Goal: Task Accomplishment & Management: Manage account settings

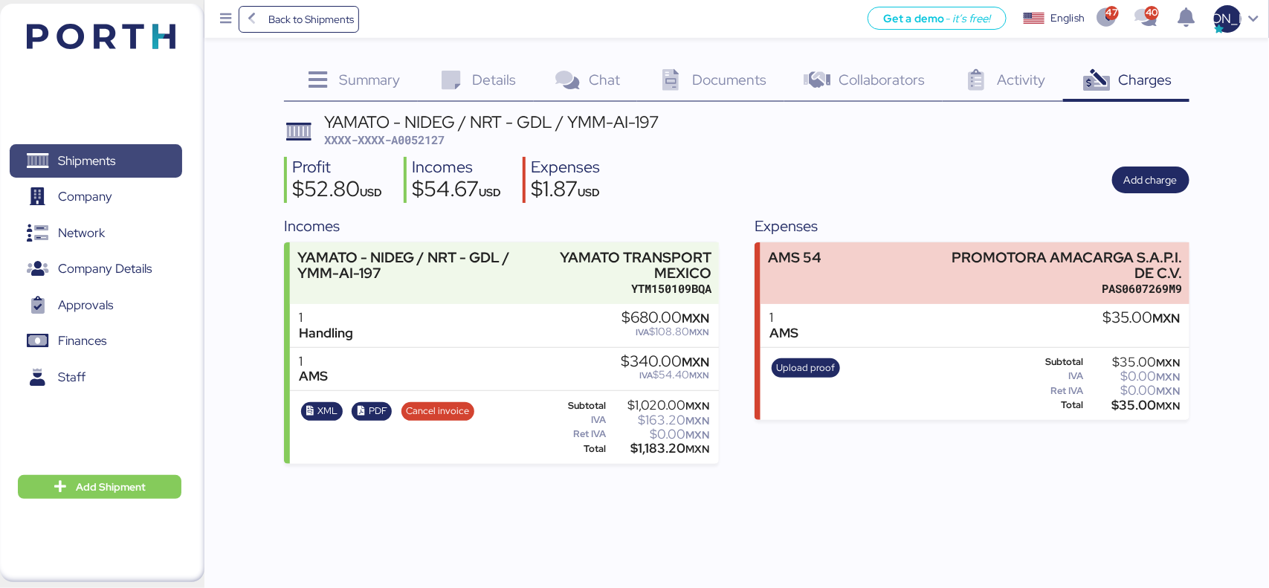
click at [98, 154] on span "Shipments" at bounding box center [86, 161] width 57 height 22
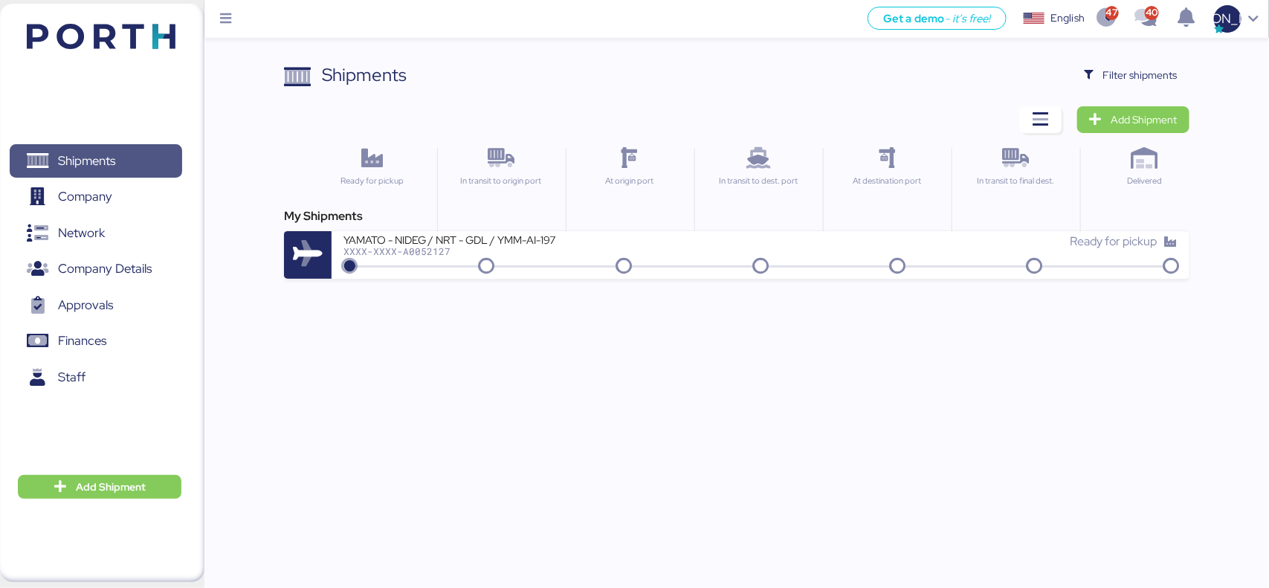
drag, startPoint x: 88, startPoint y: 160, endPoint x: 195, endPoint y: 160, distance: 107.1
click at [88, 160] on span "Shipments" at bounding box center [86, 161] width 57 height 22
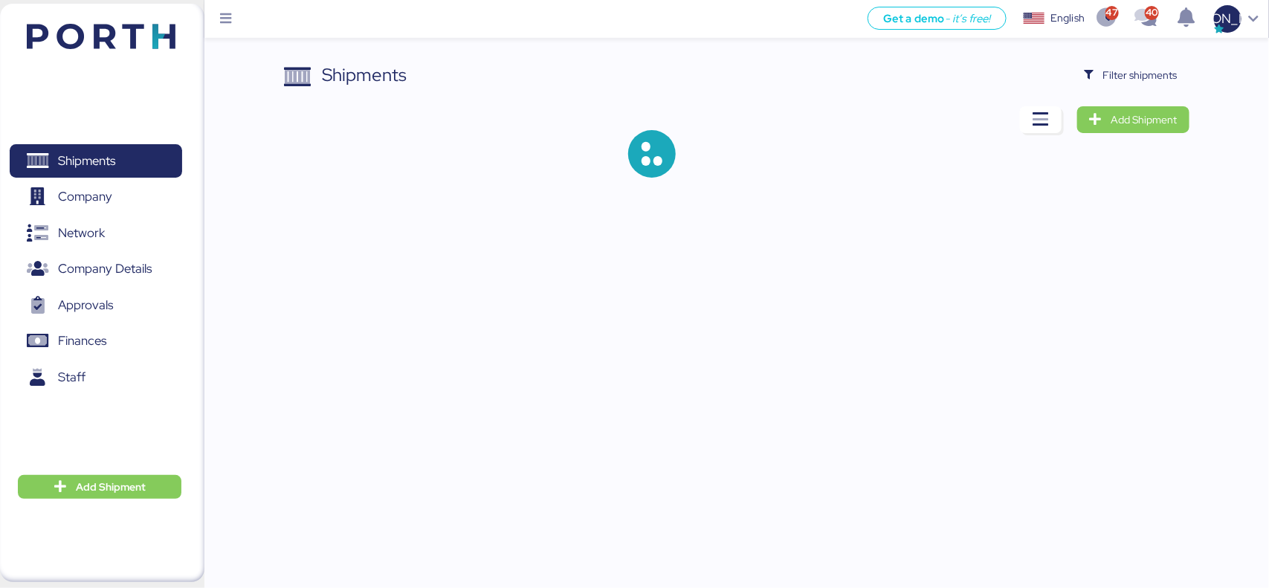
click at [1147, 59] on div "Shipments Filter shipments Add Shipment" at bounding box center [634, 101] width 1269 height 202
click at [1144, 67] on span "Filter shipments" at bounding box center [1141, 75] width 74 height 18
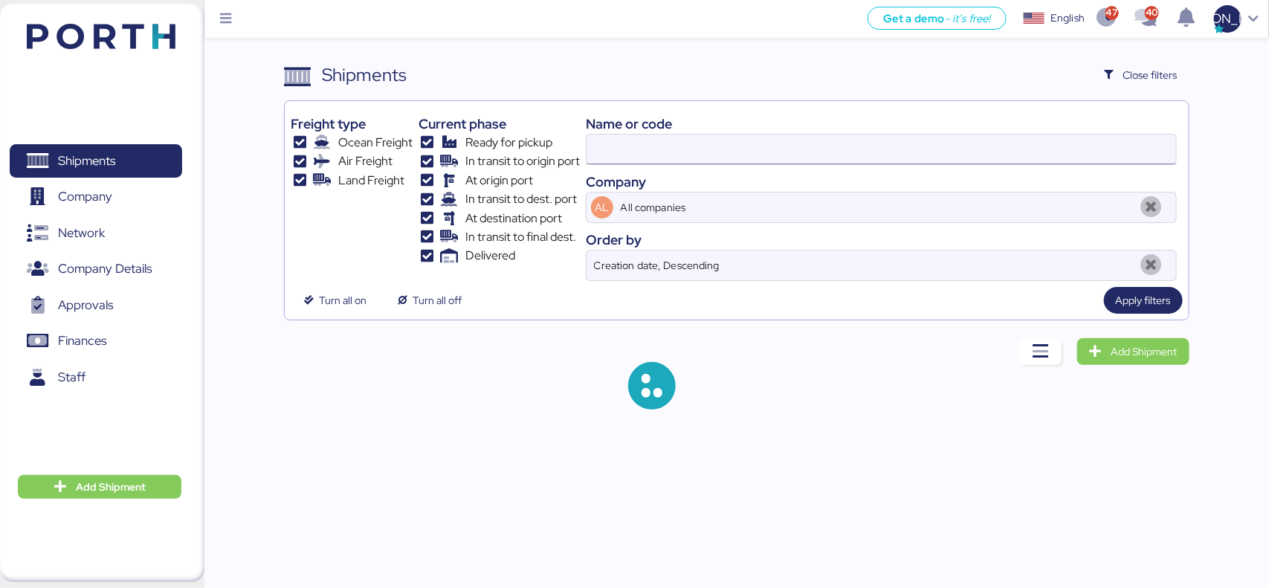
click at [667, 156] on input at bounding box center [881, 150] width 589 height 30
paste input "O0052135"
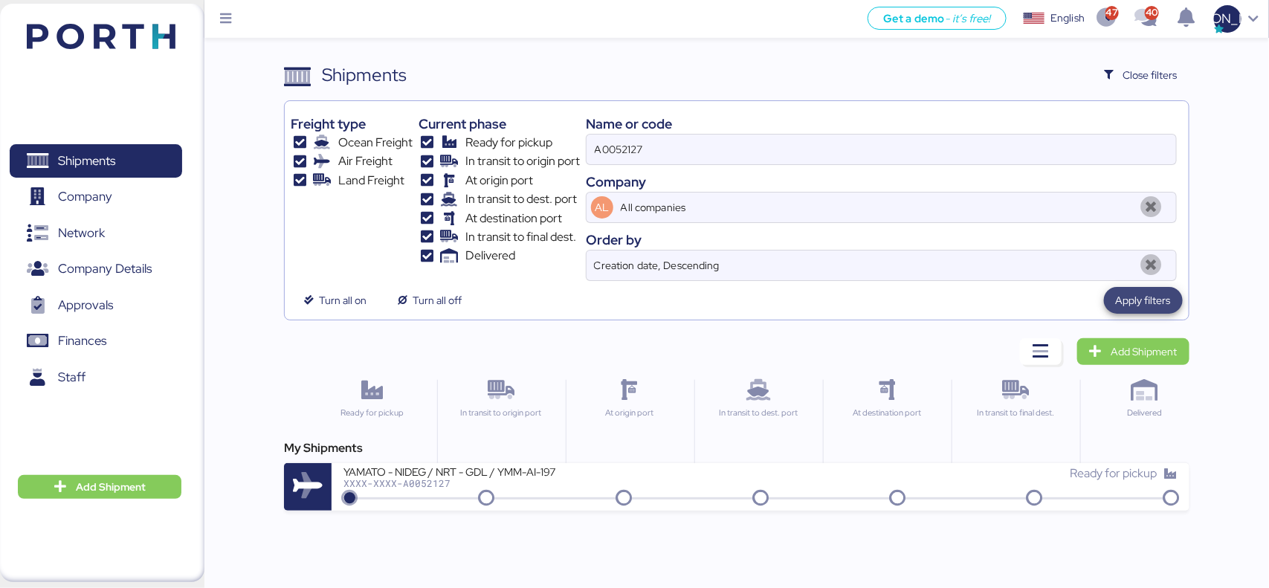
click at [1153, 299] on span "Apply filters" at bounding box center [1143, 300] width 55 height 18
drag, startPoint x: 659, startPoint y: 153, endPoint x: 414, endPoint y: 153, distance: 244.6
click at [414, 153] on div "Freight type Ocean Freight Air Freight Land Freight Current phase Ready for pic…" at bounding box center [737, 194] width 892 height 174
paste input "O0052135"
type input "O0052135"
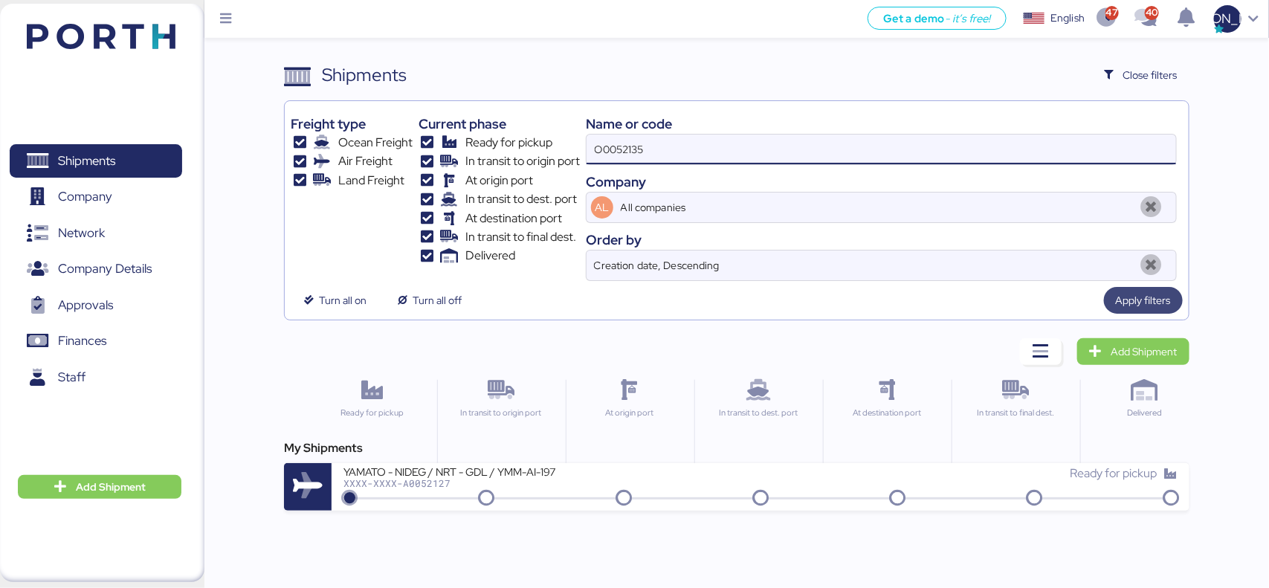
click at [1133, 294] on span "Apply filters" at bounding box center [1143, 300] width 55 height 18
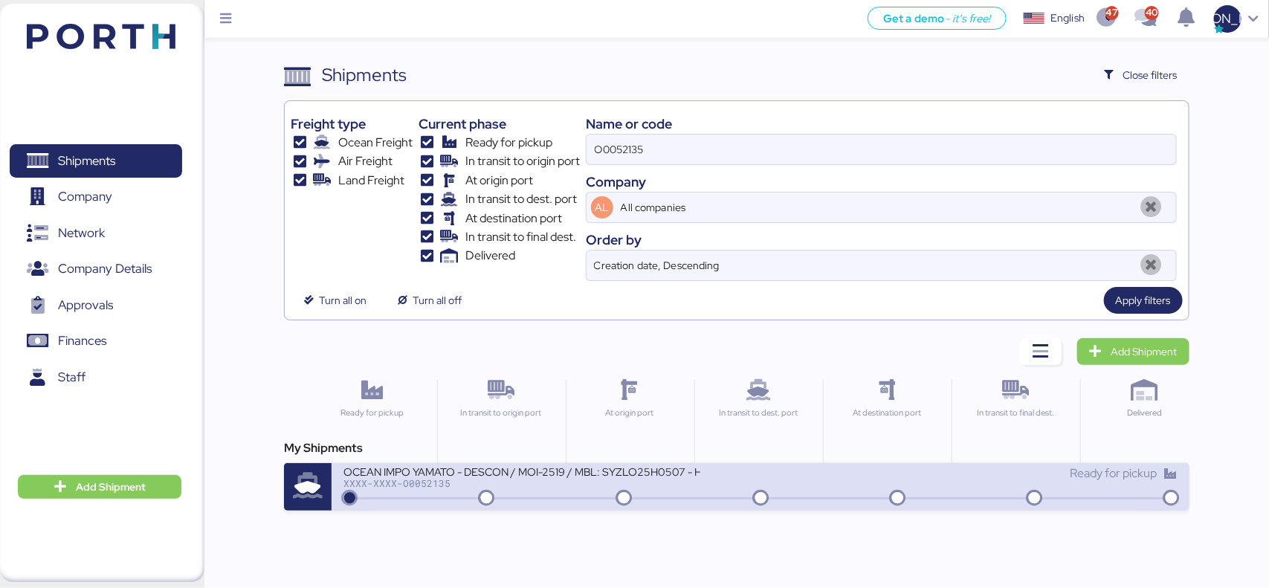
click at [373, 468] on div "OCEAN IMPO YAMATO - DESCON / MOI-2519 / MBL: SYZLO25H0507 - HBL: VARIOS / LCL" at bounding box center [522, 471] width 357 height 13
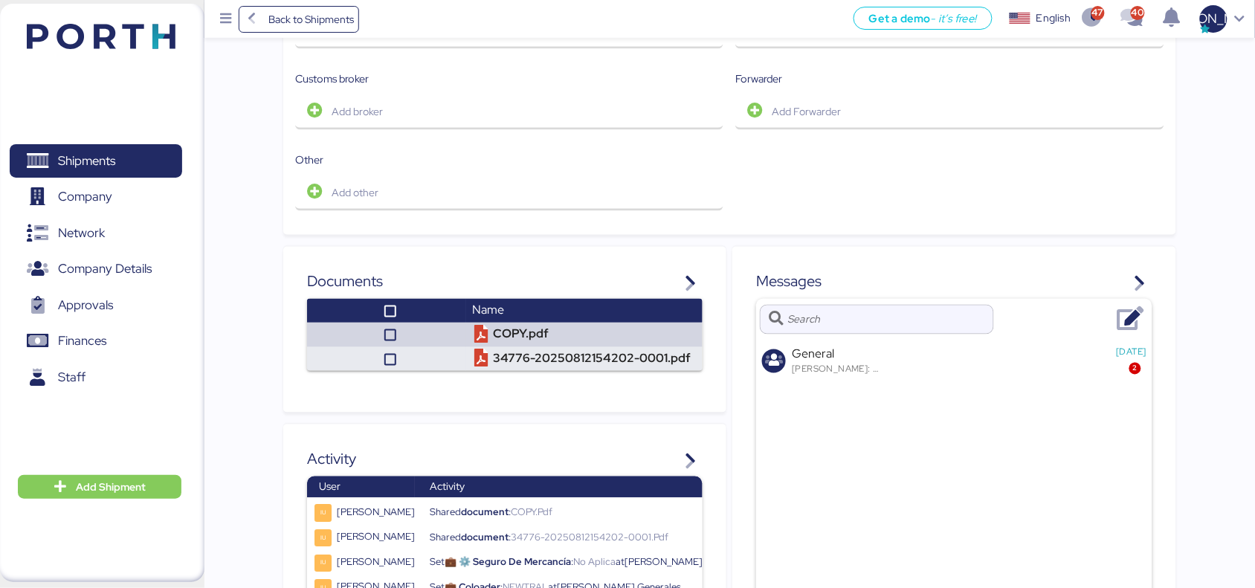
scroll to position [651, 0]
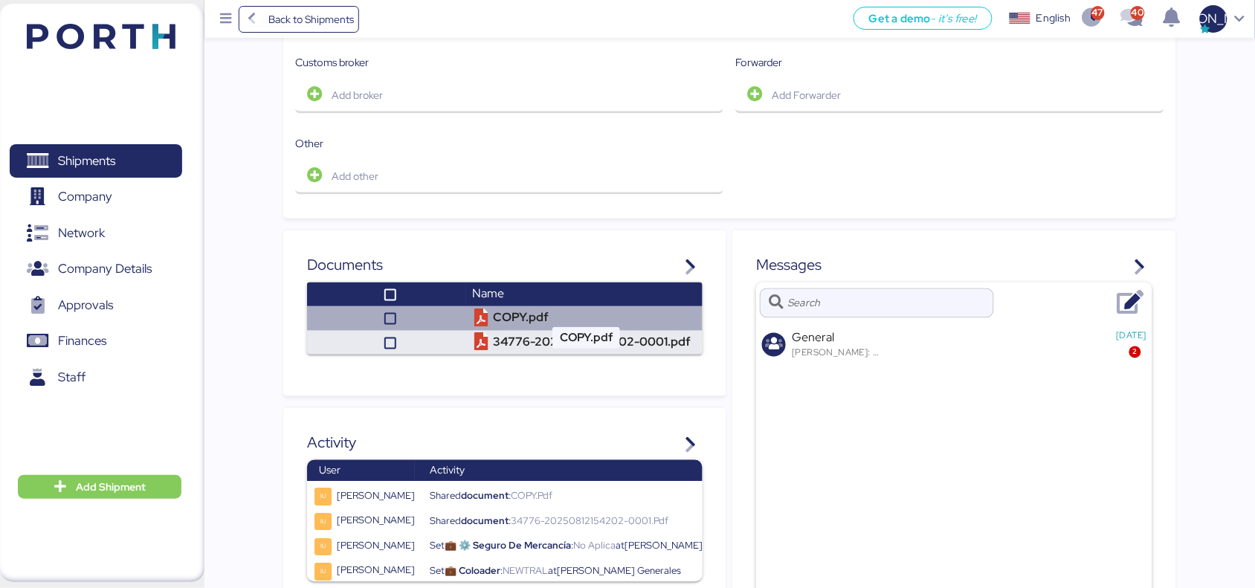
click at [500, 306] on td "COPY.pdf" at bounding box center [584, 318] width 236 height 25
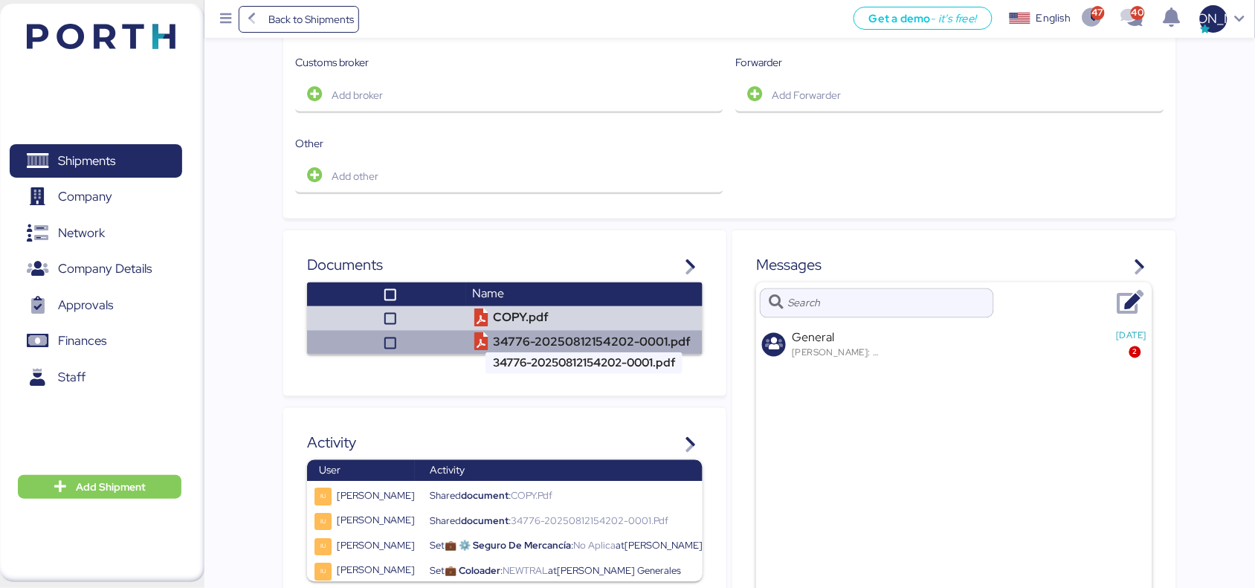
click at [526, 331] on td "34776-20250812154202-0001.pdf" at bounding box center [584, 343] width 236 height 25
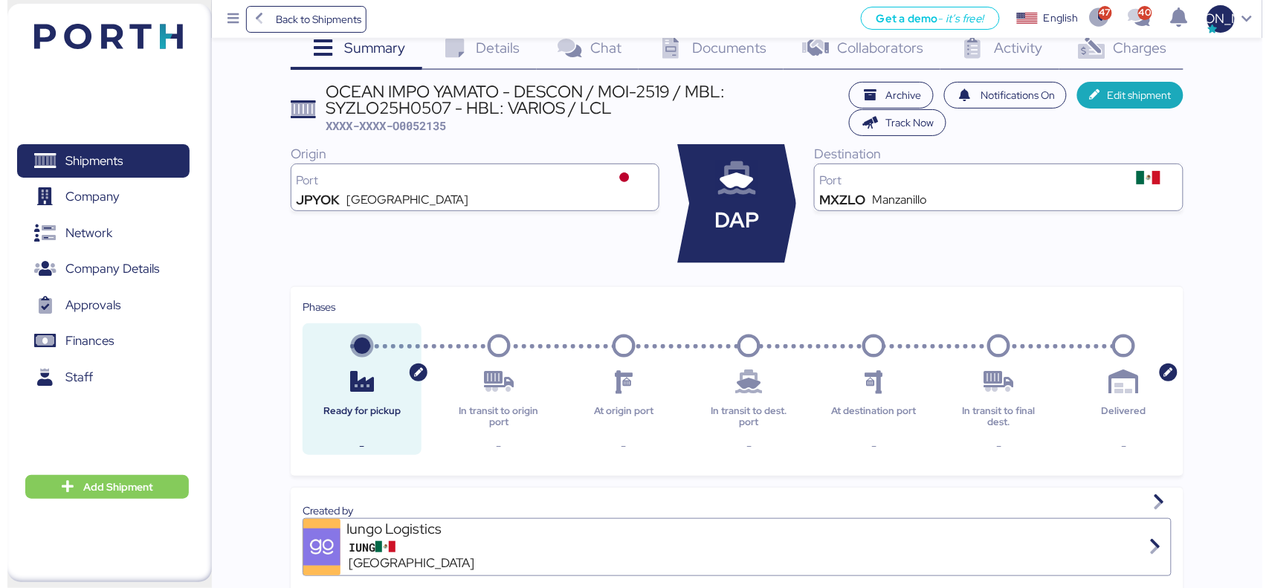
scroll to position [0, 0]
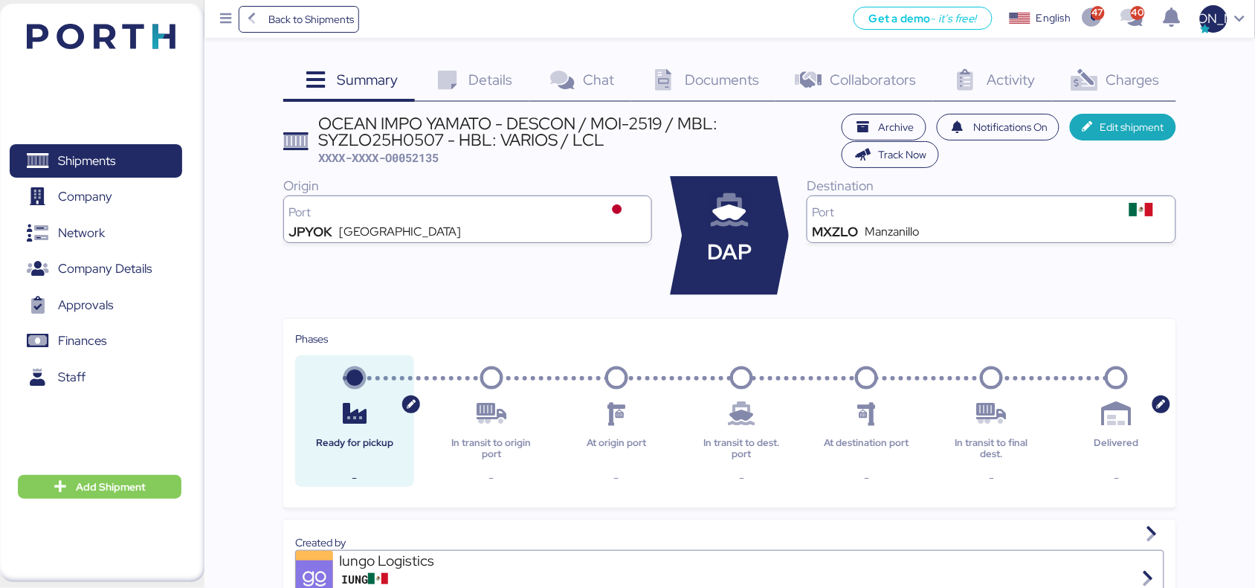
click at [1112, 83] on span "Charges" at bounding box center [1133, 79] width 54 height 19
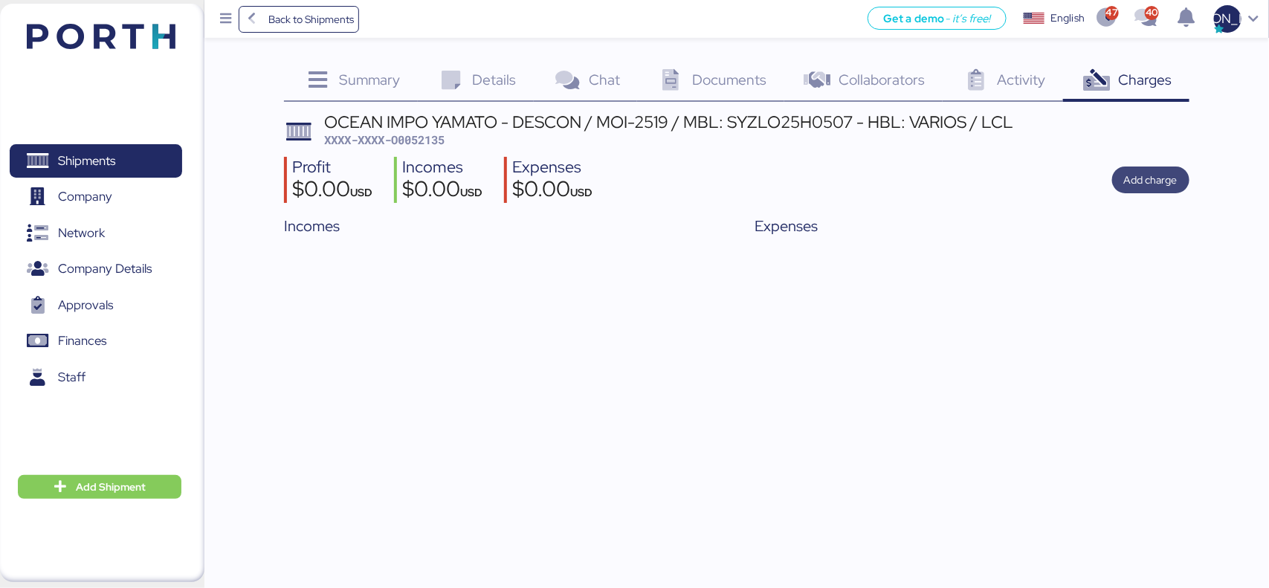
click at [1151, 172] on span "Add charge" at bounding box center [1151, 180] width 54 height 18
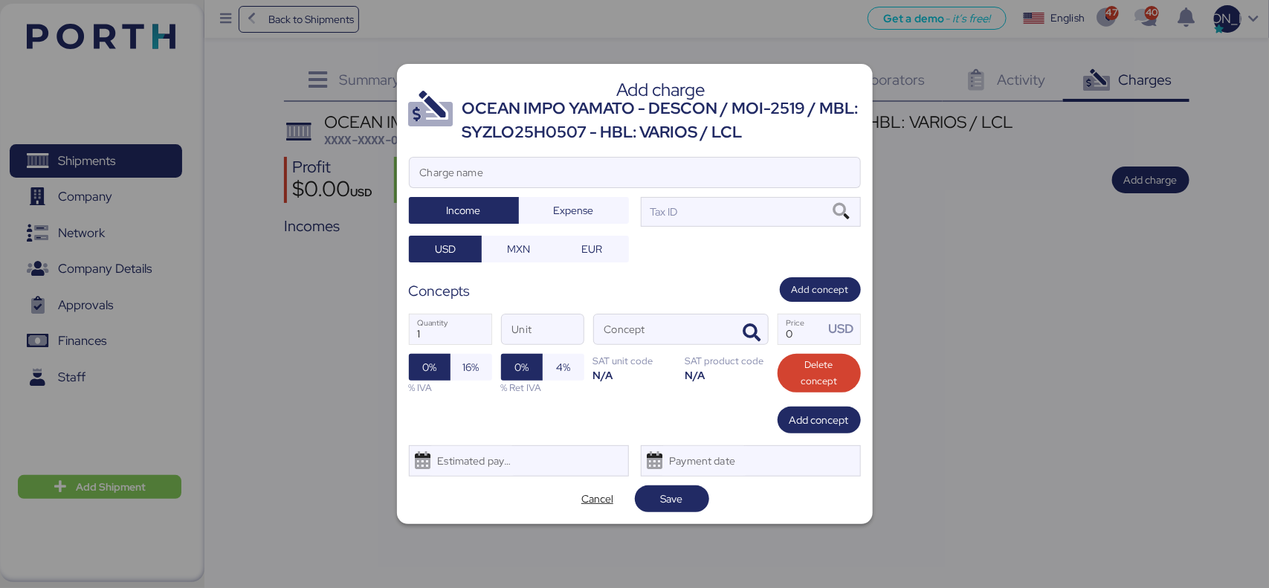
click at [1160, 346] on div at bounding box center [634, 294] width 1269 height 588
click at [1036, 335] on div at bounding box center [634, 294] width 1269 height 588
click at [599, 498] on span "Cancel" at bounding box center [597, 499] width 32 height 18
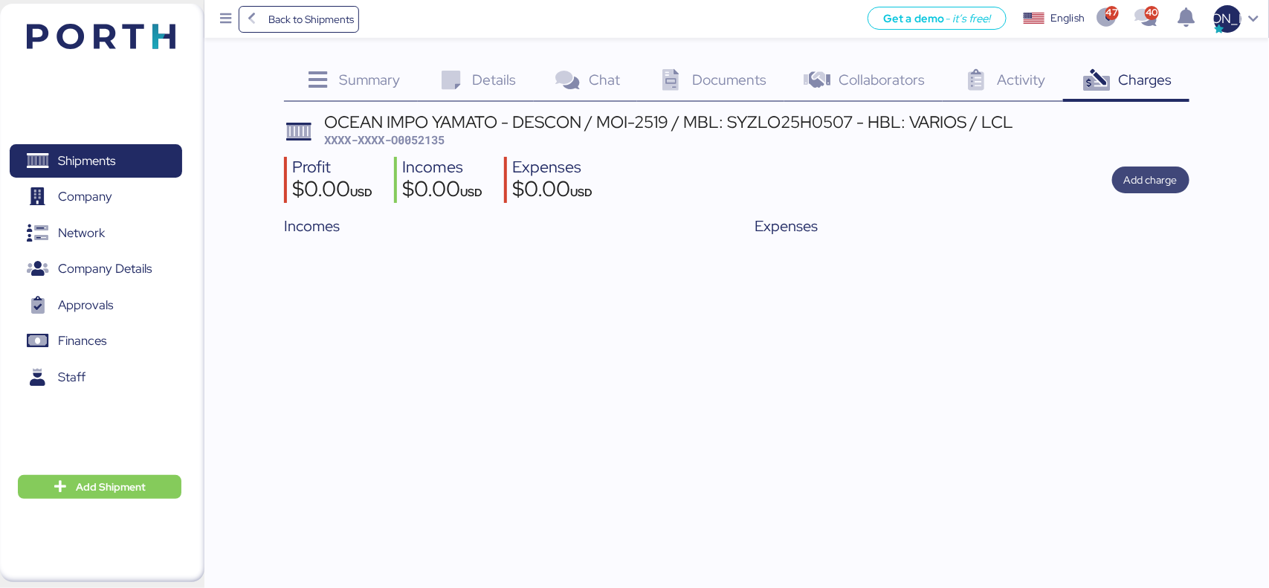
click at [1153, 179] on span "Add charge" at bounding box center [1151, 180] width 54 height 18
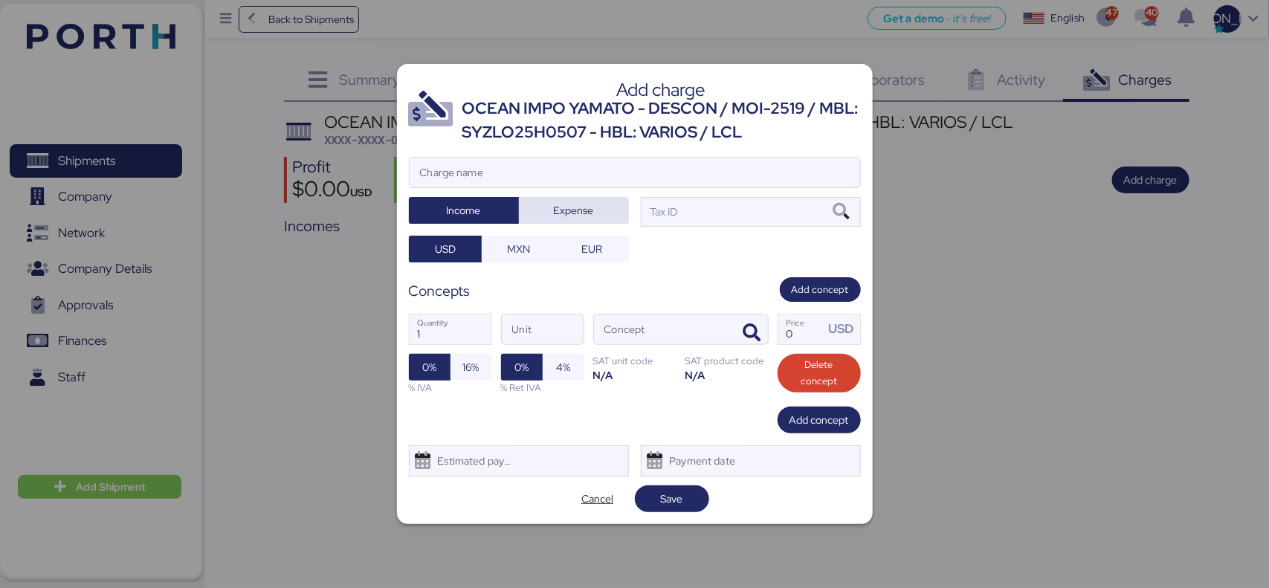
click at [582, 205] on span "Expense" at bounding box center [574, 211] width 40 height 18
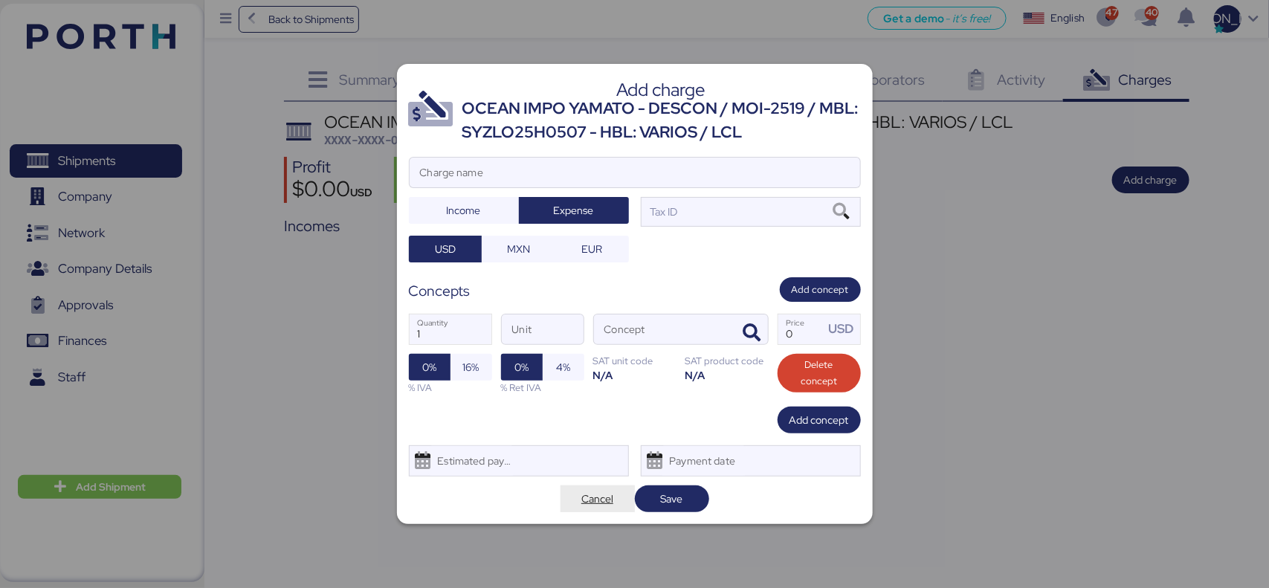
click at [599, 491] on span "Cancel" at bounding box center [597, 499] width 32 height 18
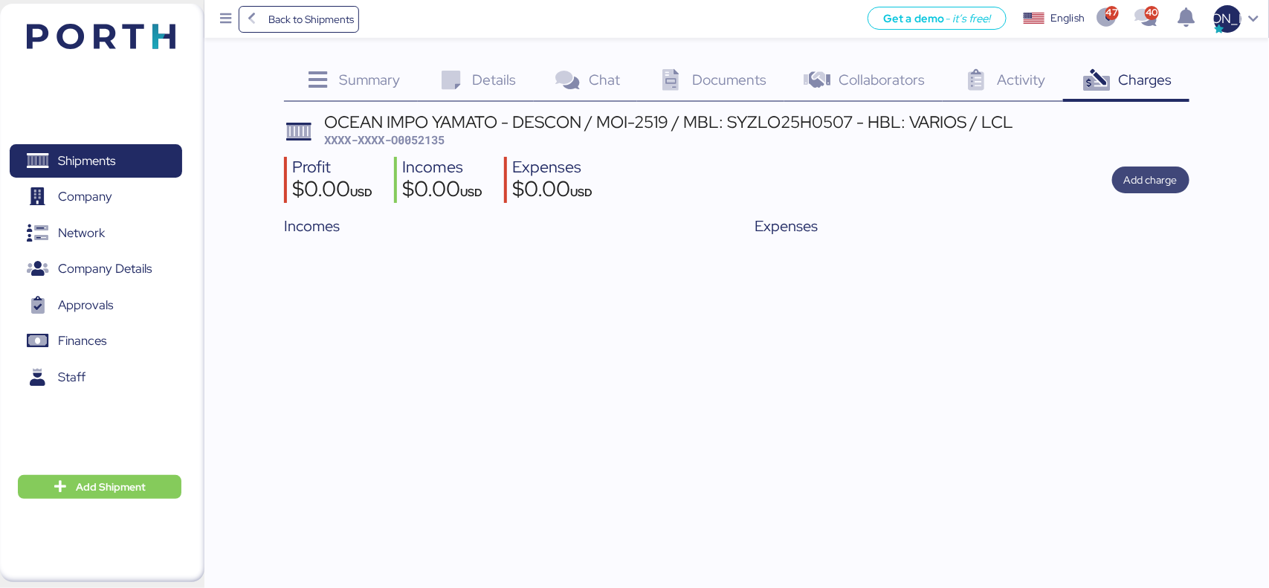
click at [1155, 173] on span "Add charge" at bounding box center [1151, 180] width 54 height 18
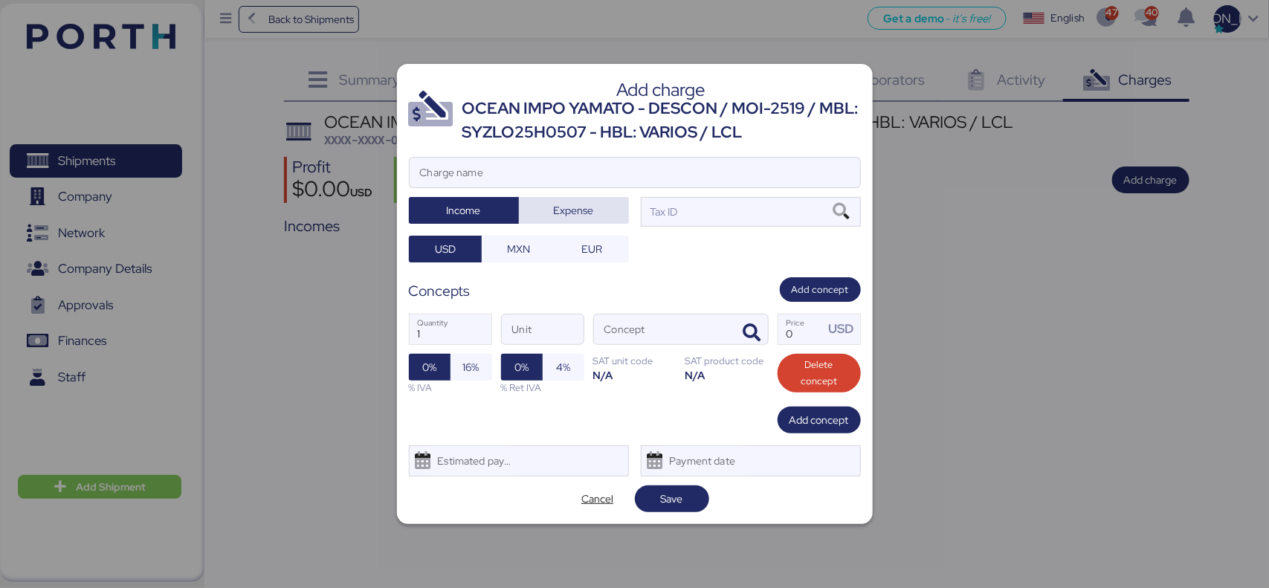
click at [599, 220] on span "Expense" at bounding box center [574, 210] width 86 height 21
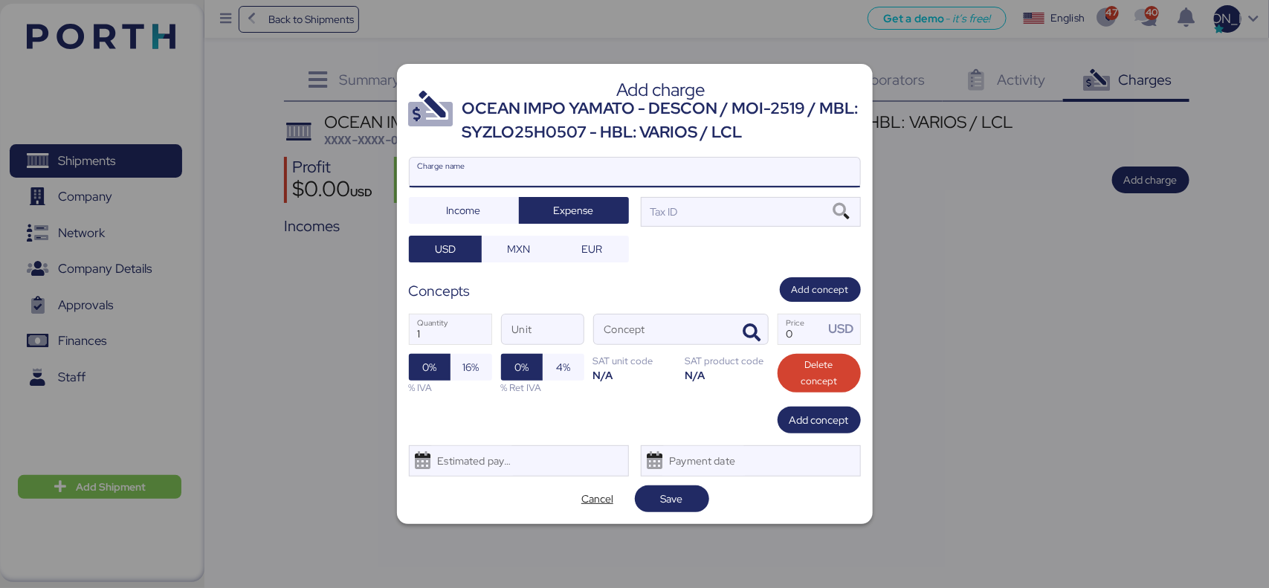
click at [587, 168] on input "Charge name" at bounding box center [635, 173] width 451 height 30
click at [571, 166] on input "Charge name" at bounding box center [635, 173] width 451 height 30
type input "CARGOS LOCALES"
click at [738, 213] on div "Tax ID" at bounding box center [751, 212] width 220 height 30
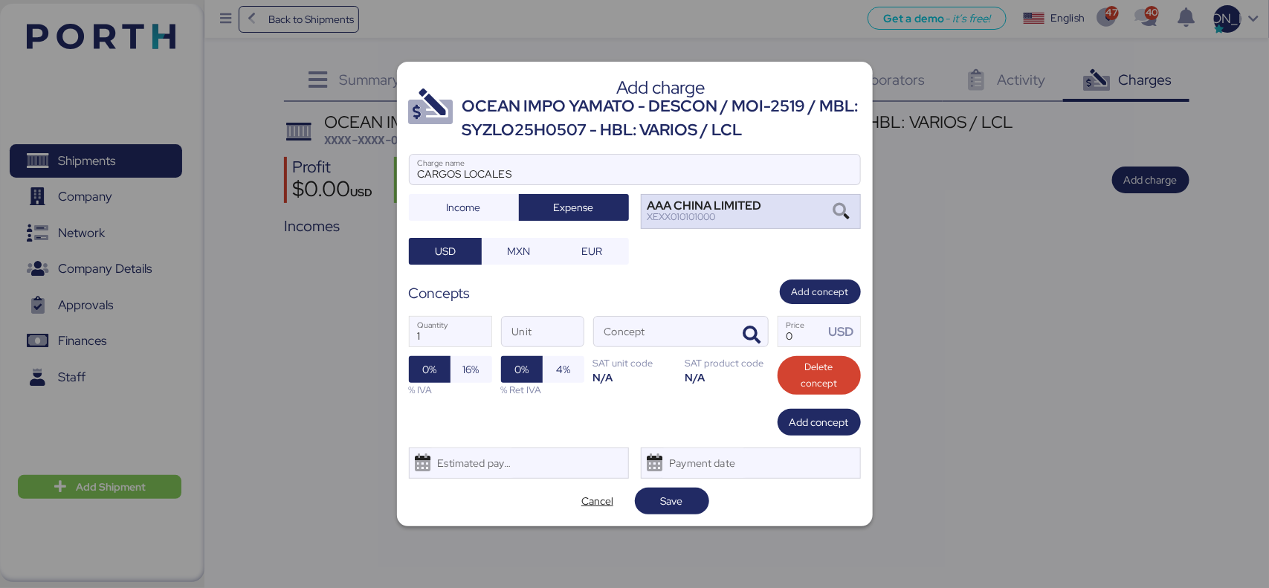
drag, startPoint x: 838, startPoint y: 195, endPoint x: 839, endPoint y: 205, distance: 10.4
click at [838, 196] on div at bounding box center [635, 191] width 451 height 15
click at [838, 184] on input "CARGOS LOCALES" at bounding box center [635, 170] width 451 height 30
click at [841, 208] on icon at bounding box center [841, 212] width 25 height 16
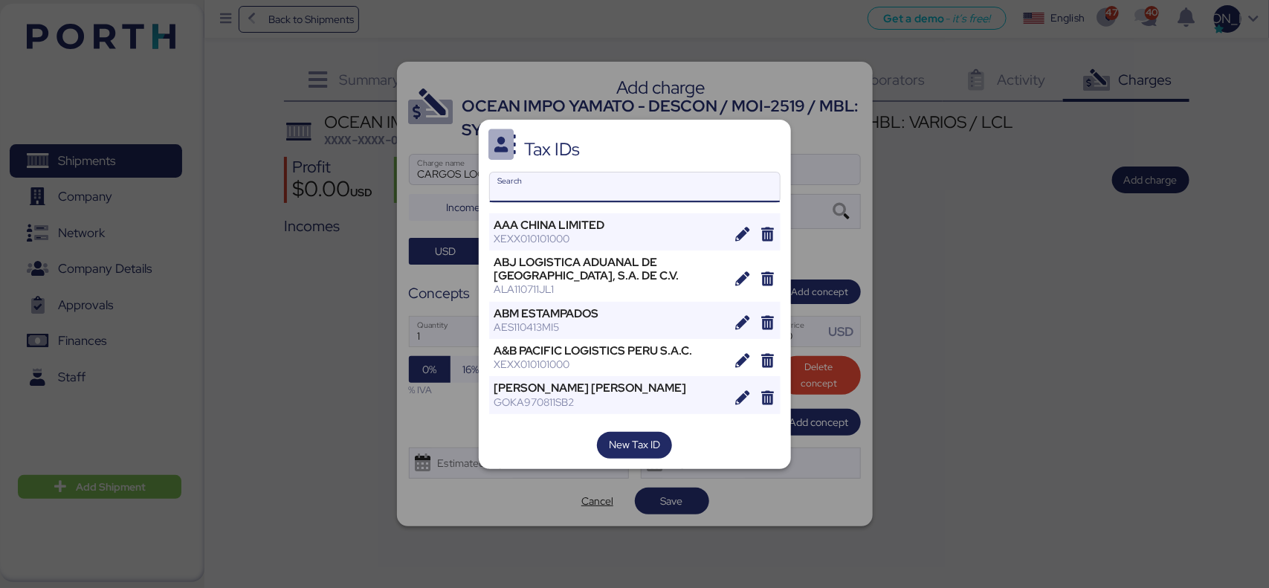
click at [645, 195] on input "Search" at bounding box center [635, 188] width 290 height 30
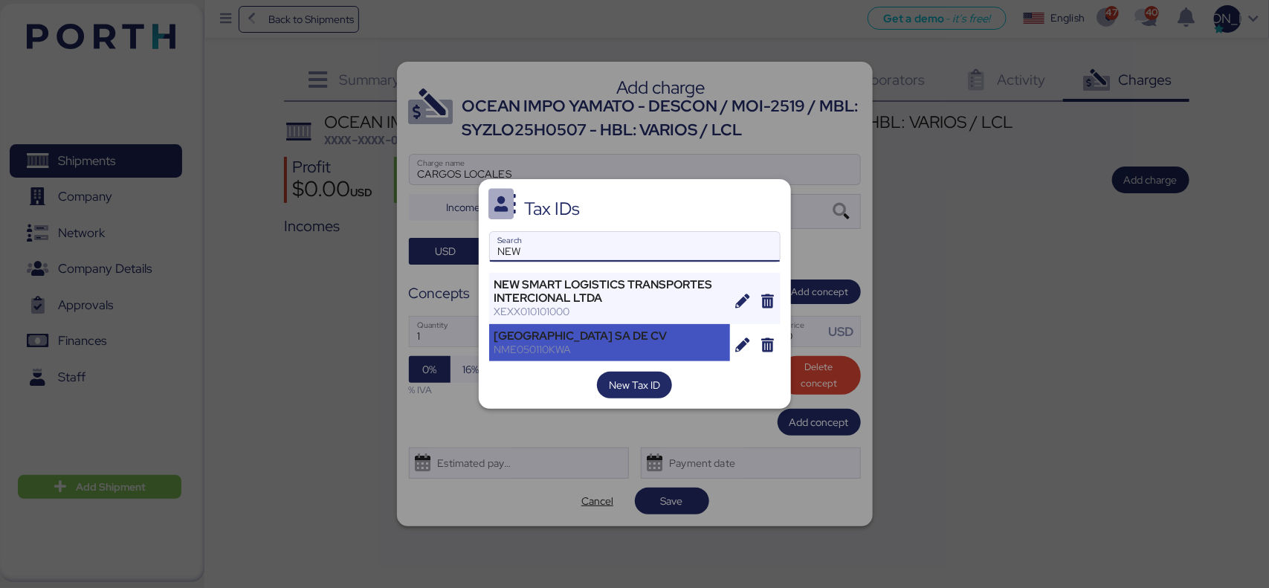
type input "NEW"
click at [645, 335] on div "[GEOGRAPHIC_DATA] SA DE CV" at bounding box center [609, 335] width 231 height 13
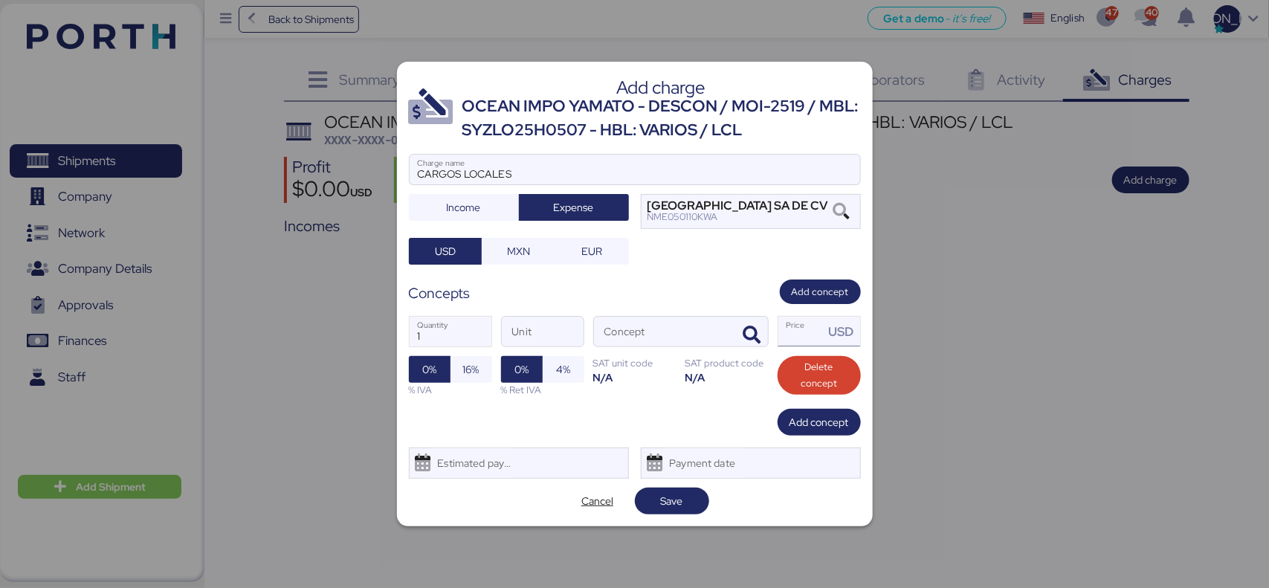
click at [799, 337] on input "Price USD" at bounding box center [802, 332] width 46 height 30
type input "579"
click at [753, 335] on icon "button" at bounding box center [753, 335] width 18 height 18
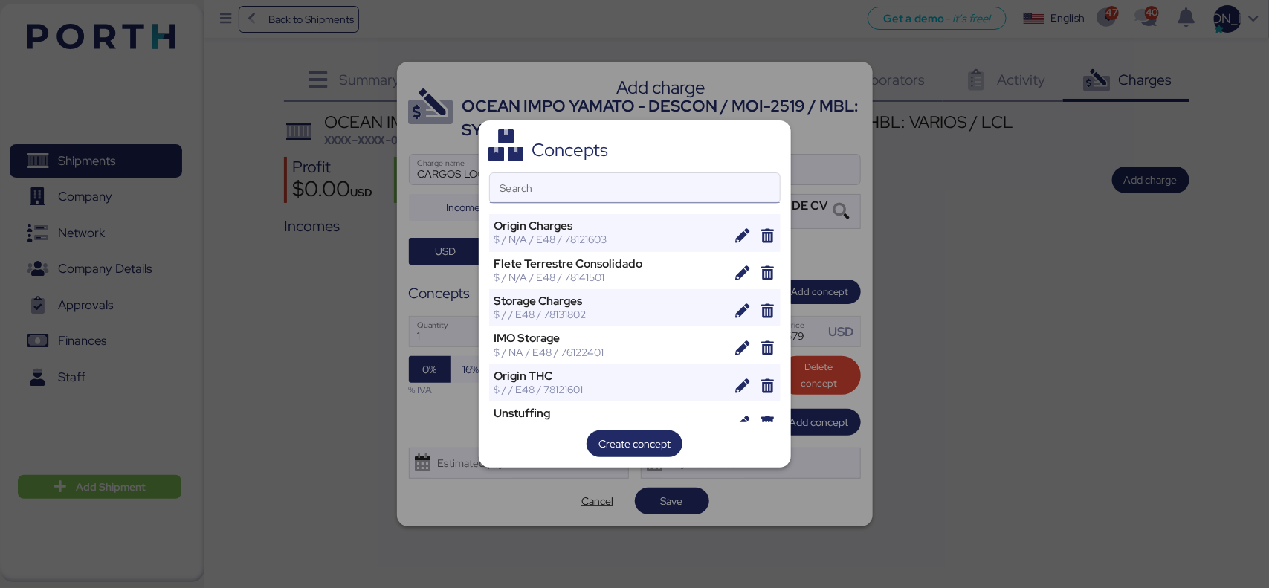
click at [602, 196] on input "Search" at bounding box center [635, 188] width 290 height 30
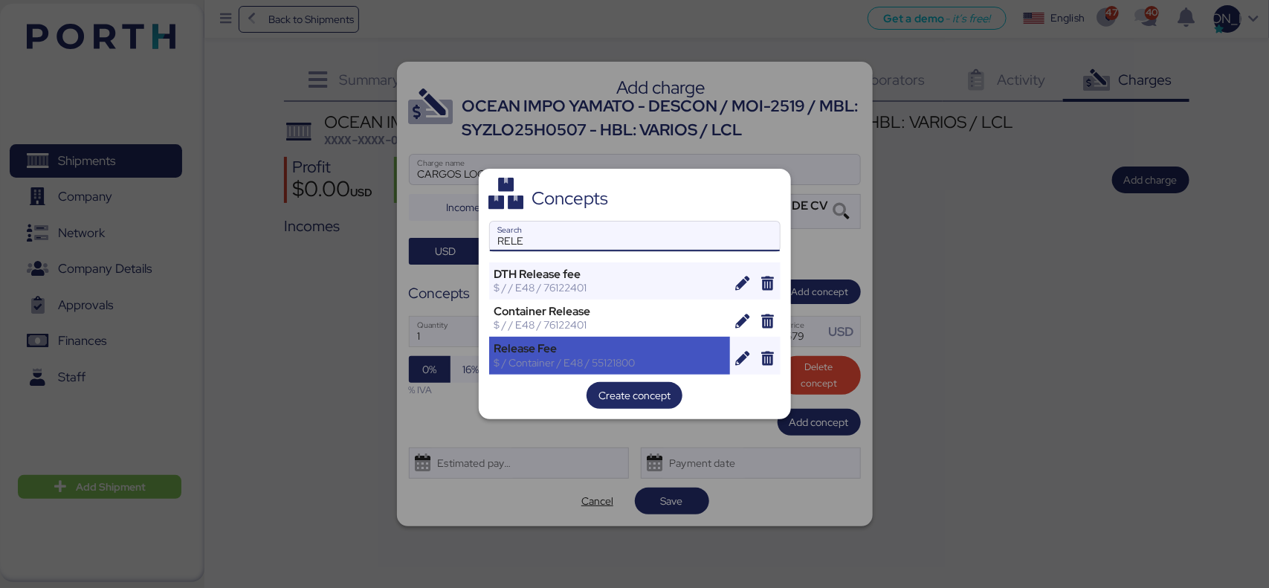
type input "RELE"
click at [596, 353] on div "Release Fee" at bounding box center [609, 348] width 231 height 13
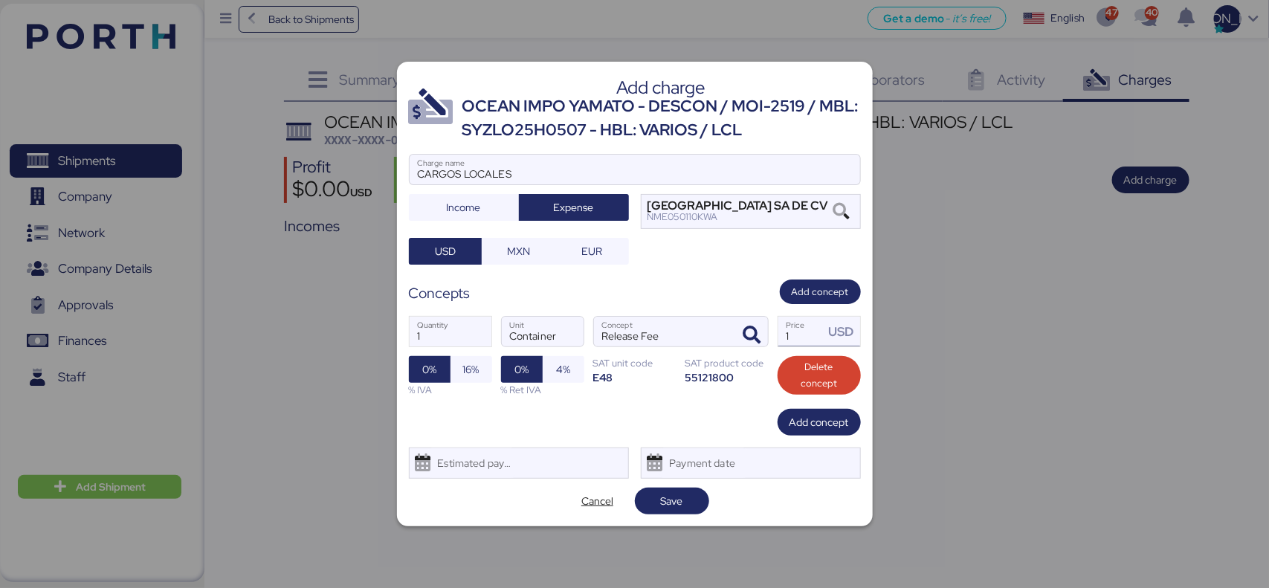
click at [801, 340] on input "1" at bounding box center [802, 332] width 46 height 30
type input "579.95"
click at [459, 370] on span "16%" at bounding box center [472, 369] width 42 height 27
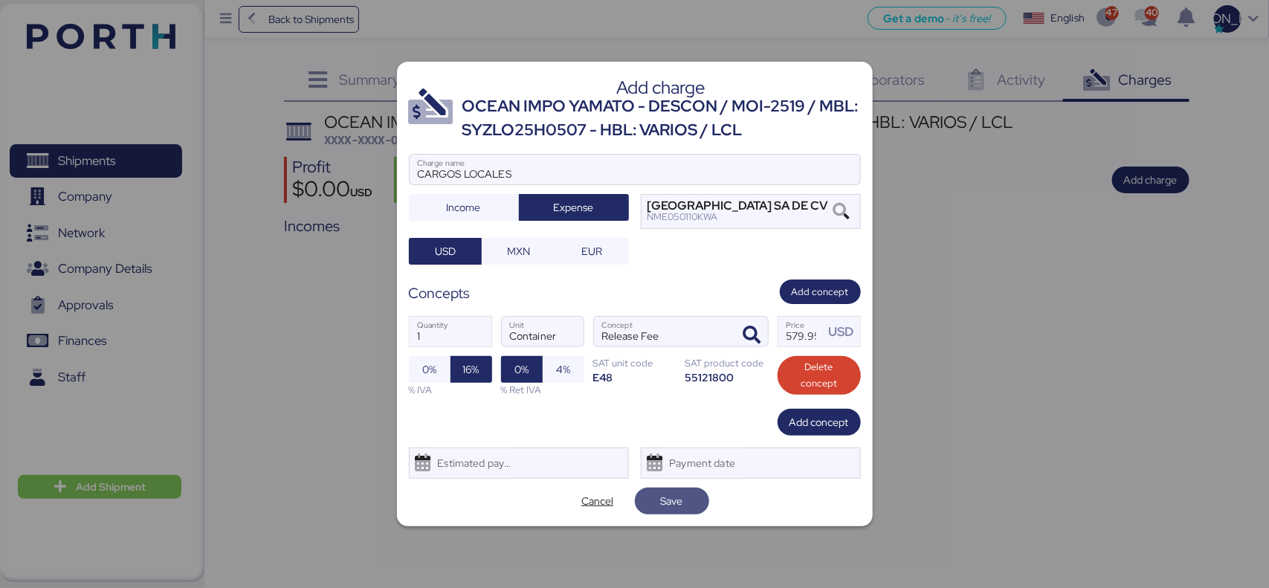
click at [678, 506] on span "Save" at bounding box center [672, 501] width 22 height 18
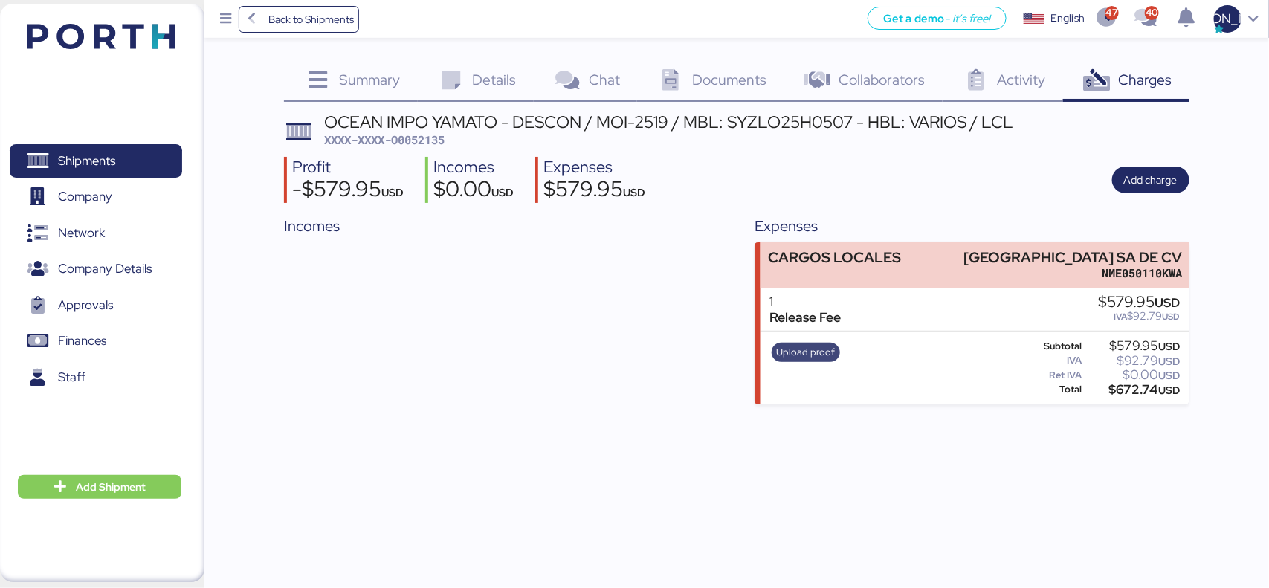
click at [786, 353] on span "Upload proof" at bounding box center [805, 352] width 59 height 16
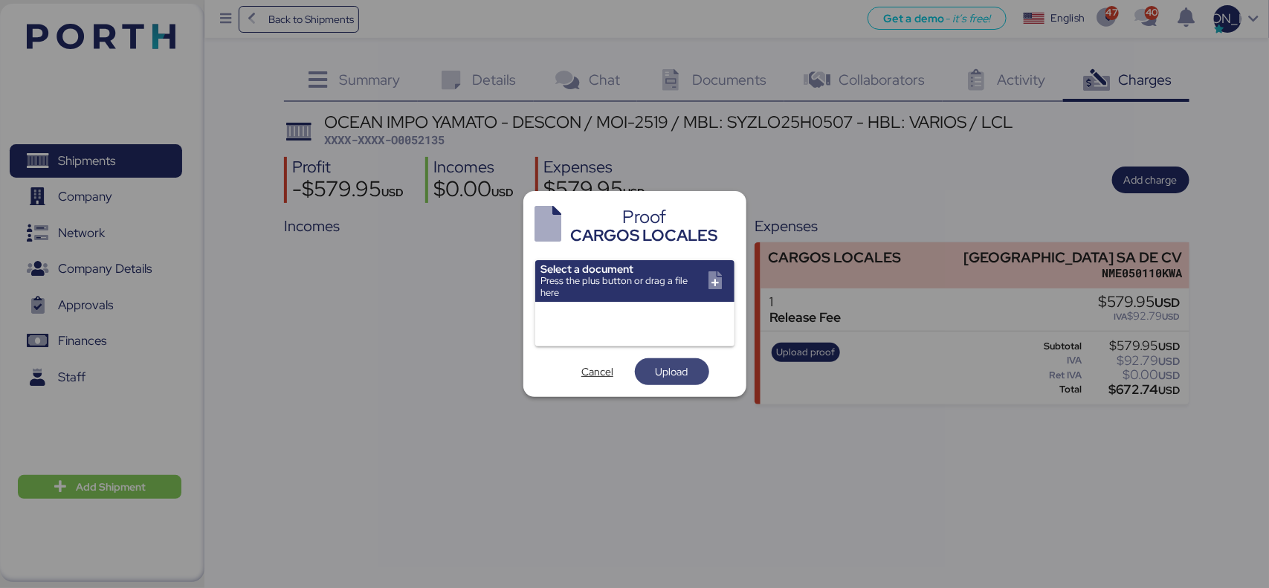
click at [677, 367] on span "Upload" at bounding box center [672, 372] width 33 height 18
click at [663, 364] on span "Upload" at bounding box center [672, 372] width 33 height 18
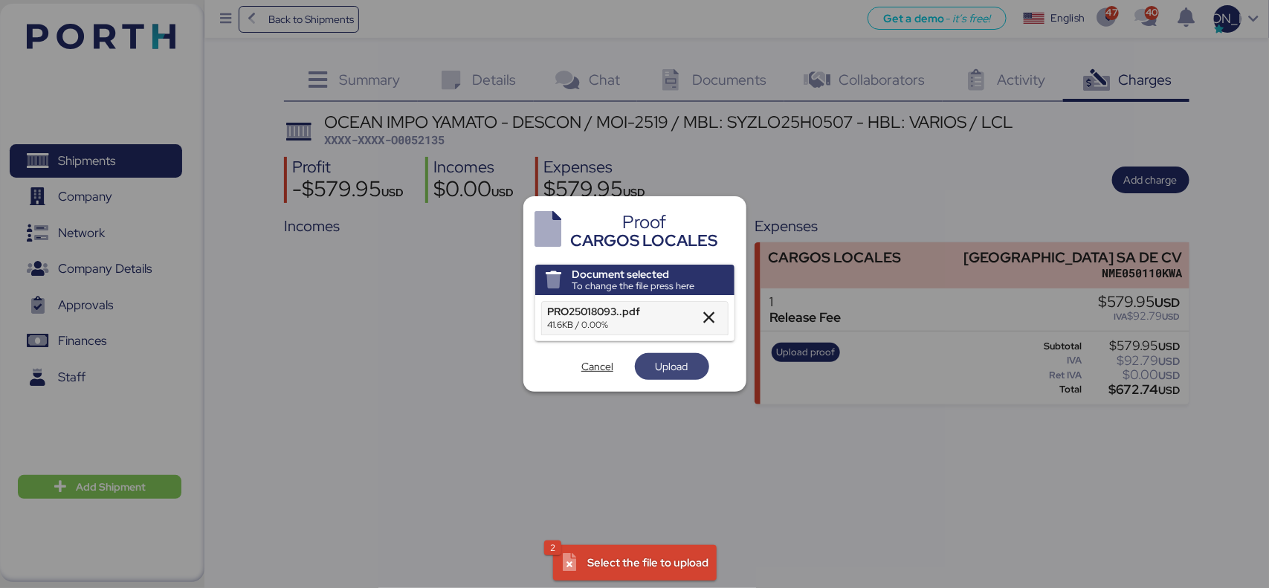
click at [674, 372] on span "Upload" at bounding box center [672, 367] width 33 height 18
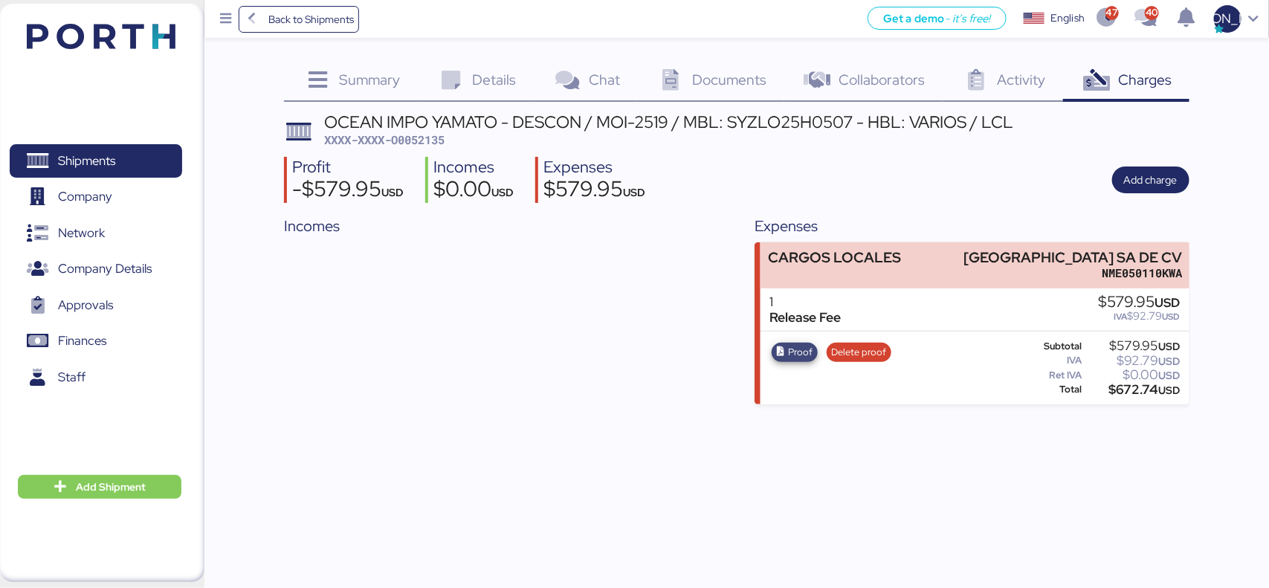
click at [797, 352] on span "Proof" at bounding box center [800, 352] width 25 height 16
click at [1171, 187] on span "Add charge" at bounding box center [1151, 180] width 54 height 18
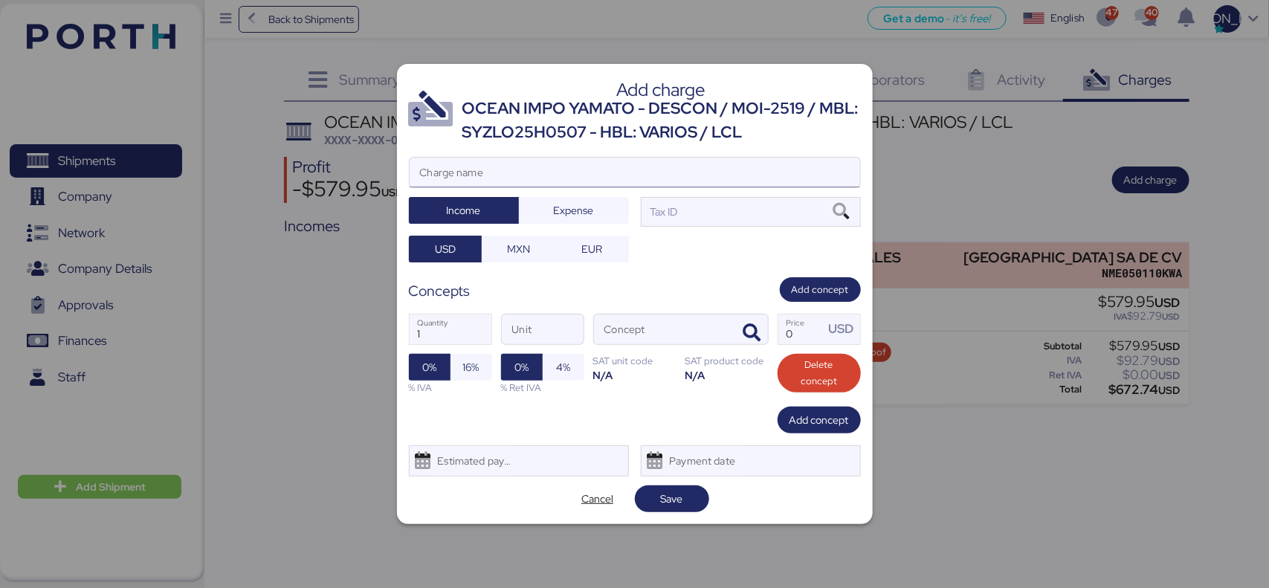
click at [558, 176] on input "Charge name" at bounding box center [635, 173] width 451 height 30
click at [533, 179] on input "RETIRO / EMPL" at bounding box center [635, 173] width 451 height 30
type input "RETIRO / EMPLAYE"
click at [571, 213] on span "Expense" at bounding box center [574, 211] width 40 height 18
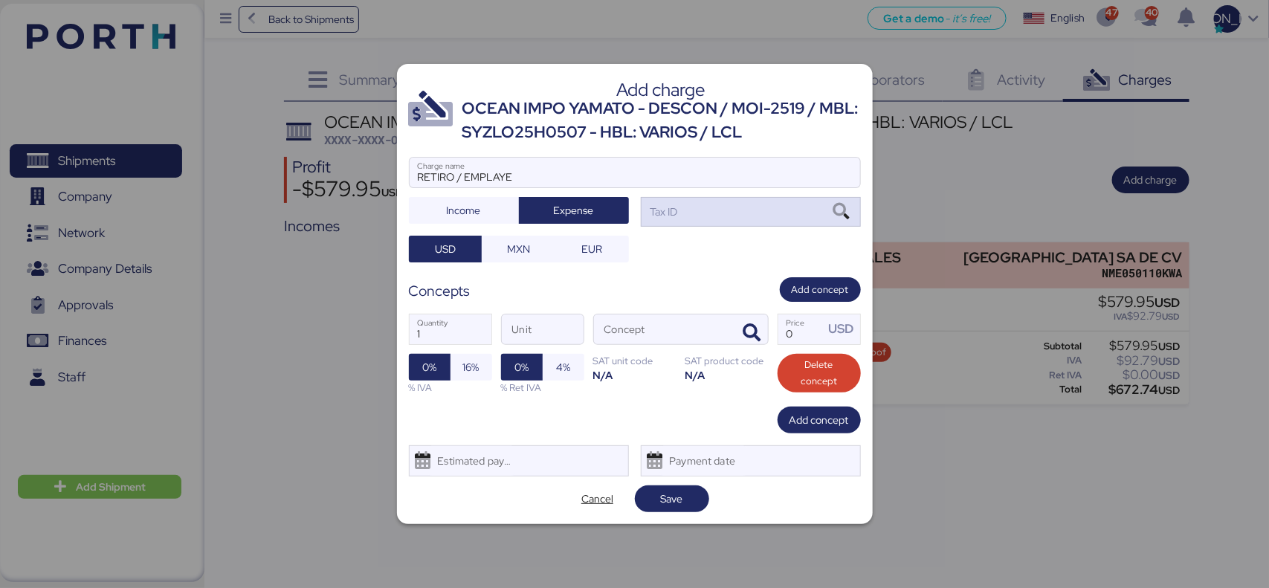
click at [846, 216] on icon at bounding box center [841, 212] width 25 height 16
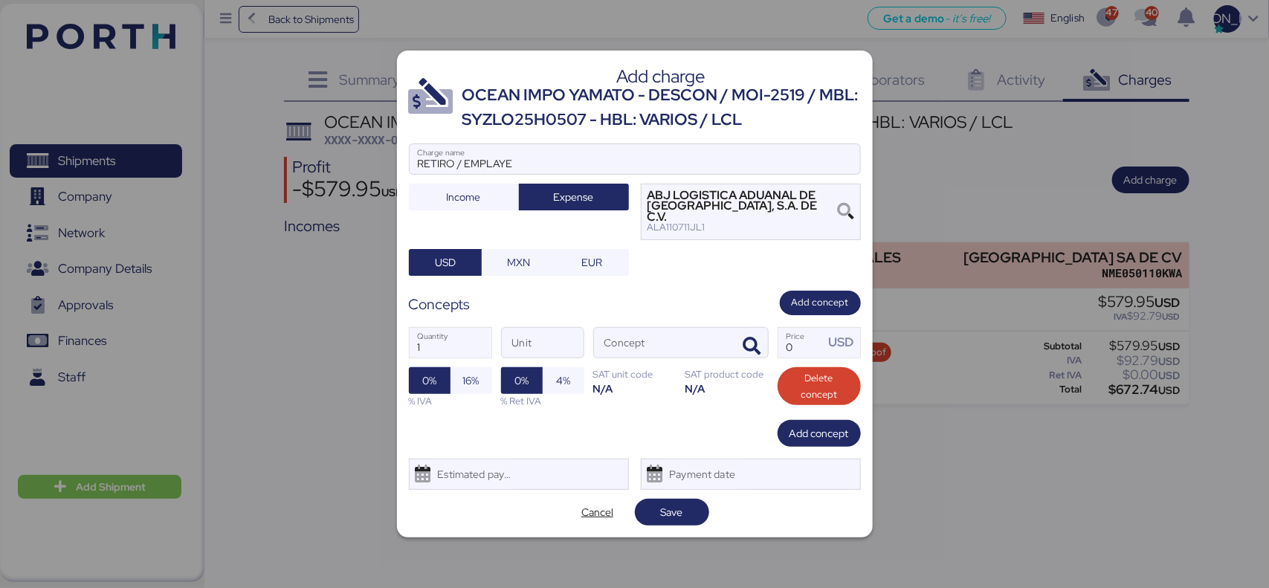
click at [870, 207] on div "Add charge OCEAN IMPO YAMATO - DESCON / MOI-2519 / MBL: SYZLO25H0507 - HBL: VAR…" at bounding box center [635, 294] width 476 height 487
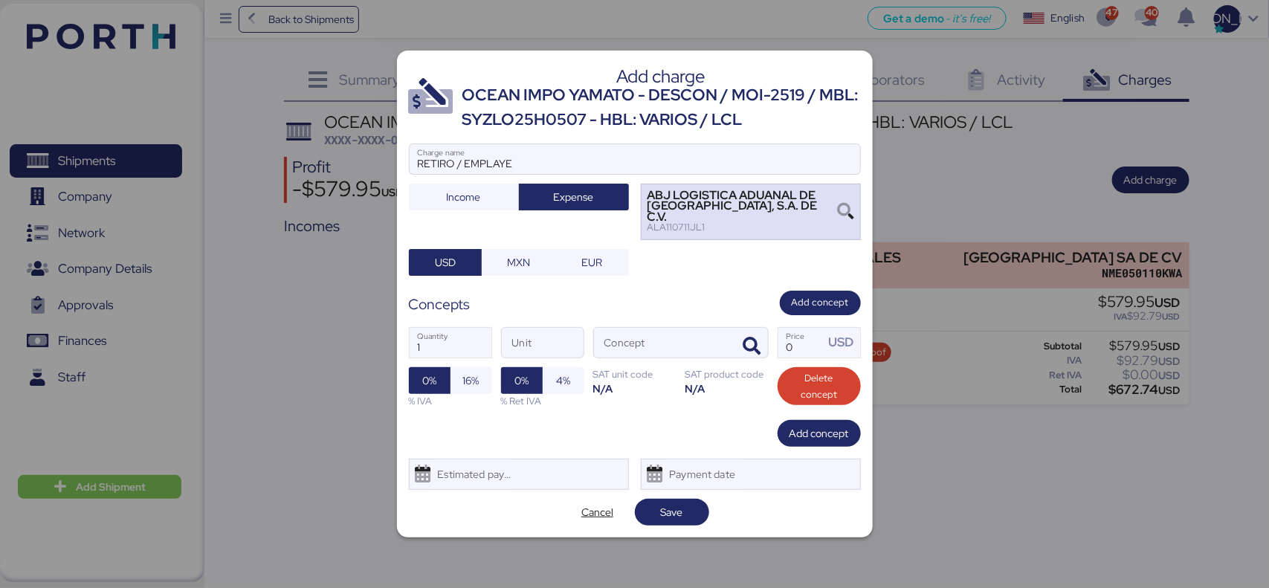
click at [851, 209] on icon at bounding box center [846, 212] width 16 height 16
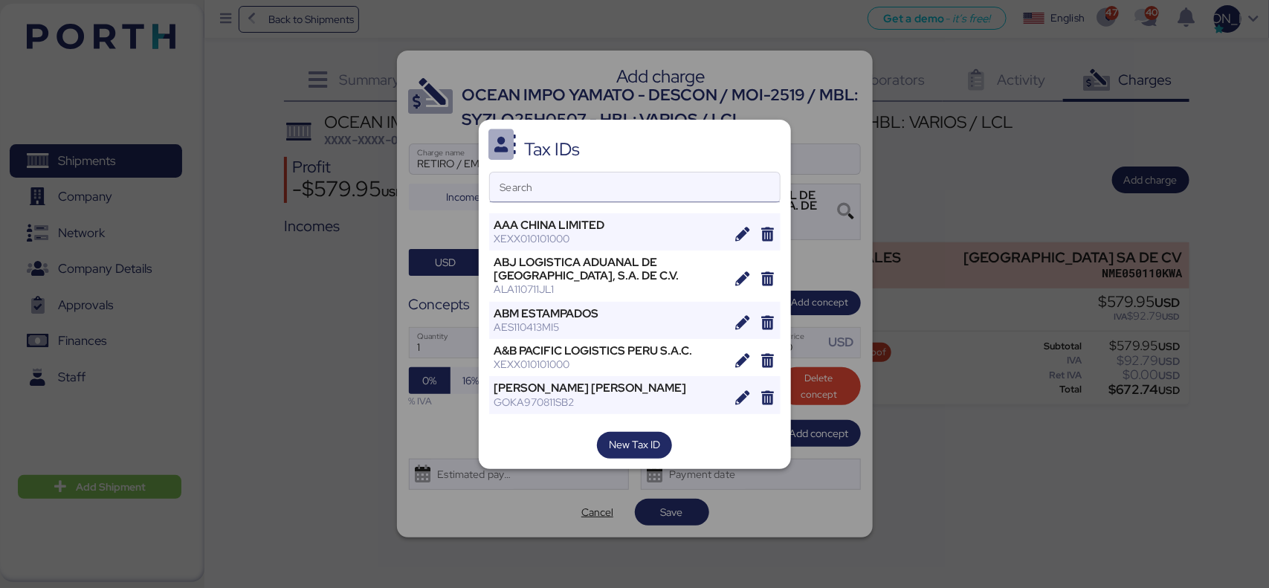
click at [595, 184] on input "Search" at bounding box center [635, 188] width 290 height 30
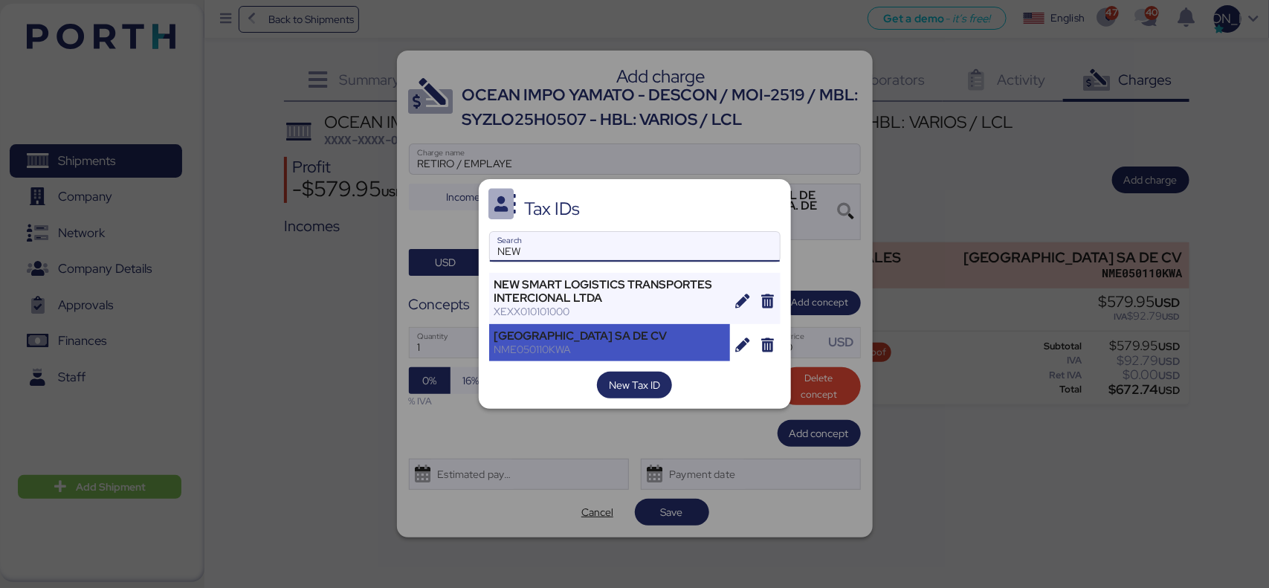
type input "NEW"
click at [574, 338] on div "[GEOGRAPHIC_DATA] SA DE CV" at bounding box center [609, 335] width 231 height 13
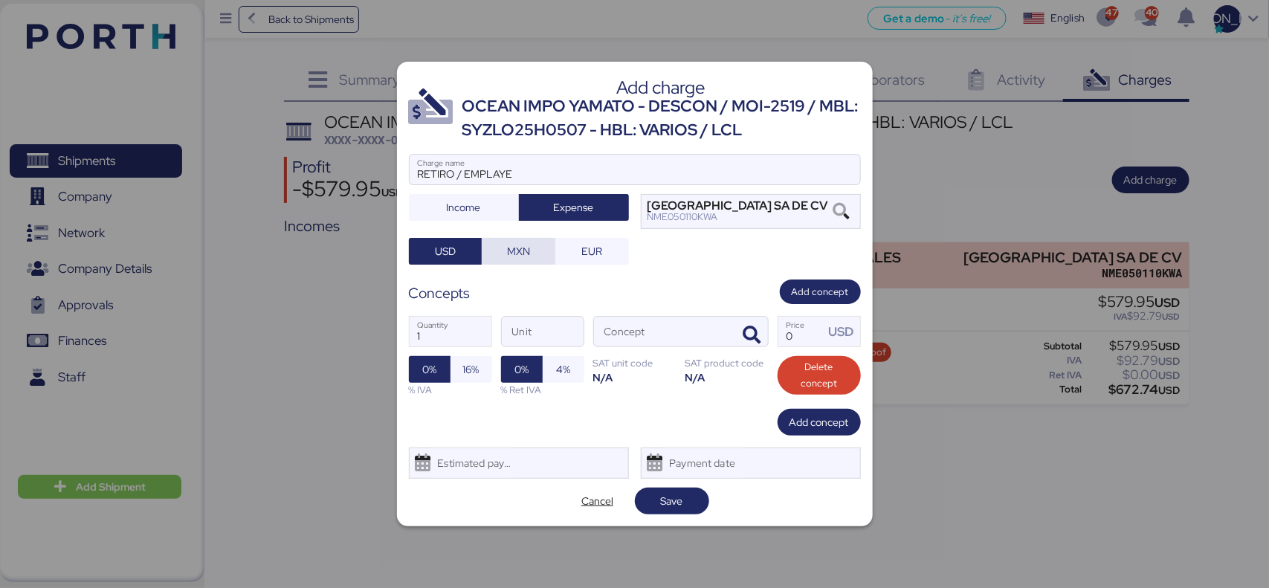
click at [508, 247] on span "MXN" at bounding box center [518, 251] width 23 height 18
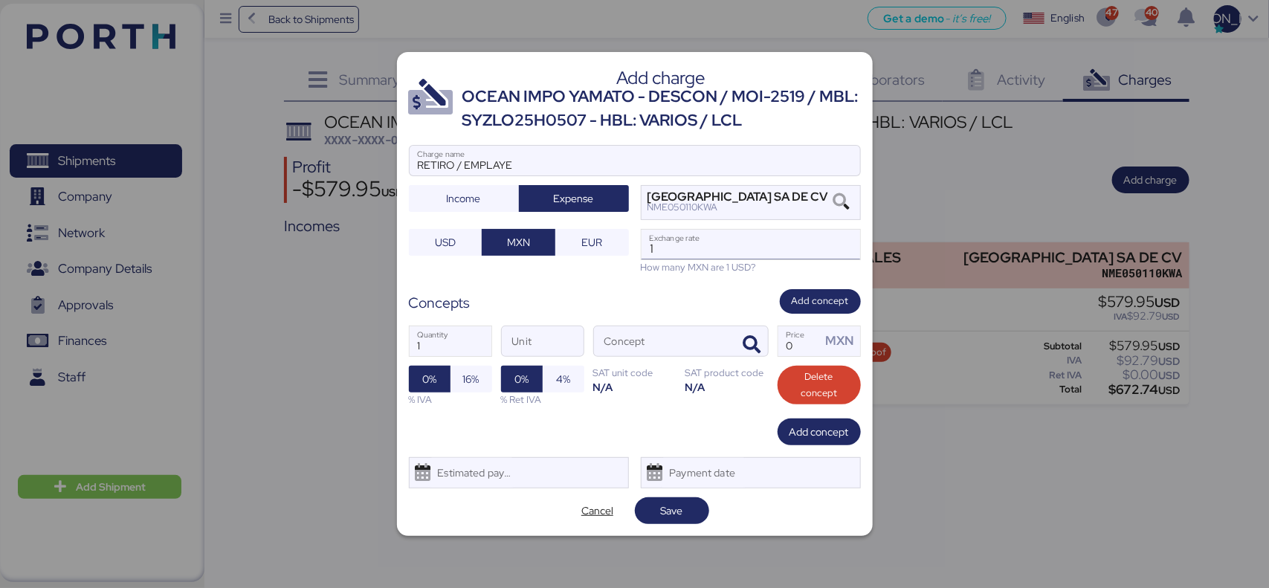
click at [684, 253] on input "1" at bounding box center [751, 245] width 219 height 30
type input "18.65"
click at [755, 350] on icon "button" at bounding box center [753, 345] width 18 height 18
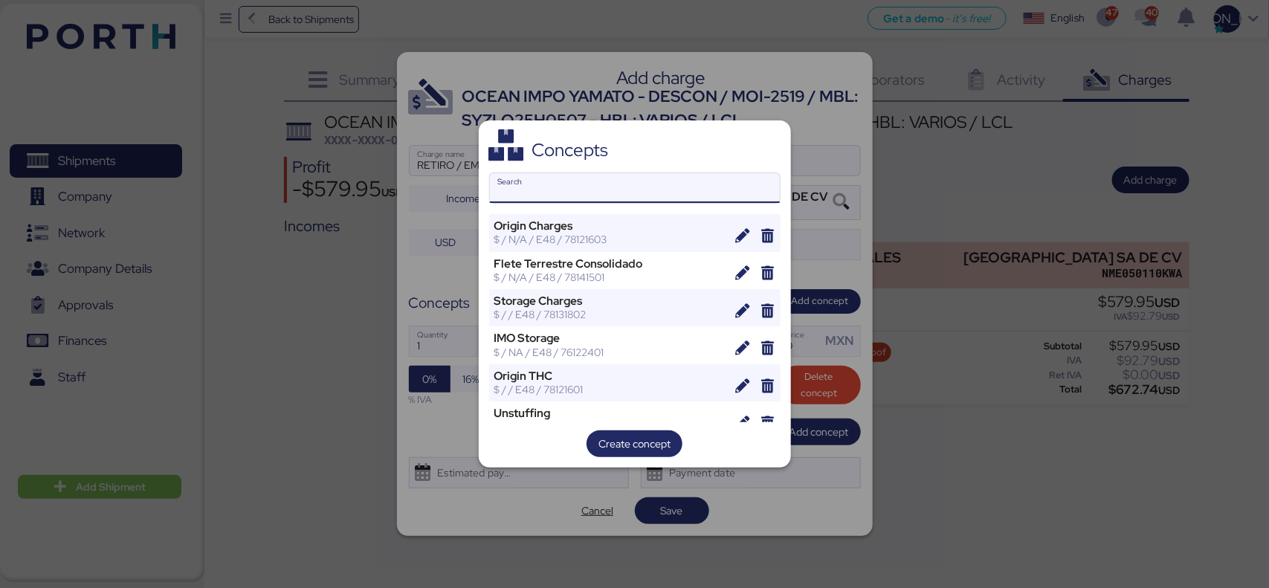
click at [567, 187] on input "Search" at bounding box center [635, 188] width 290 height 30
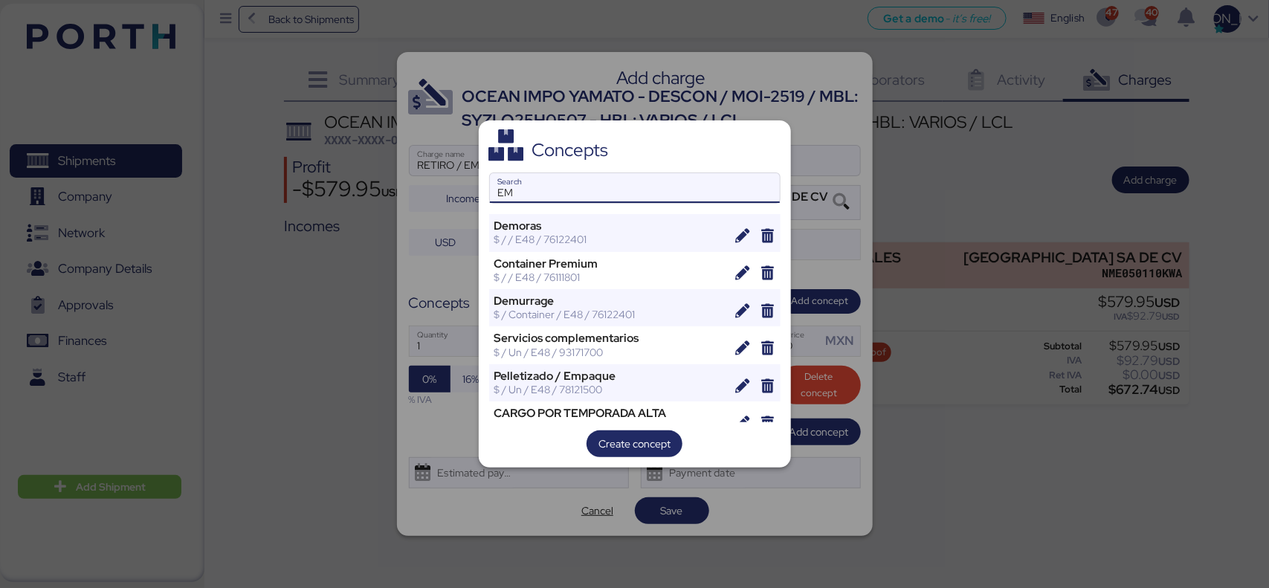
type input "E"
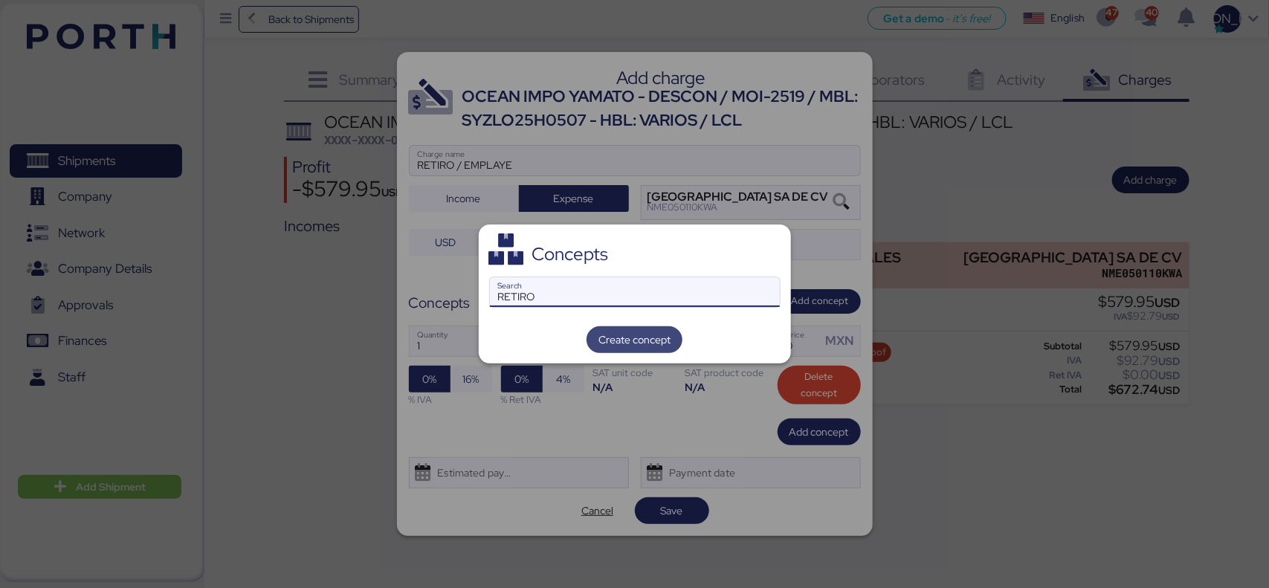
type input "RETIRO"
click at [619, 343] on span "Create concept" at bounding box center [635, 340] width 72 height 18
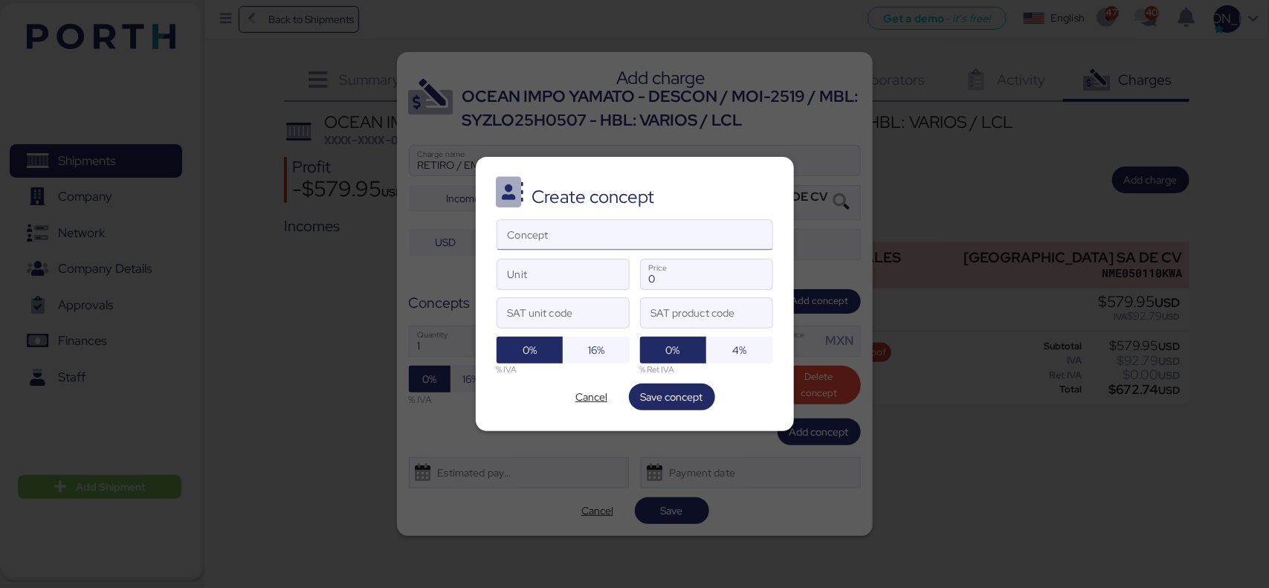
click at [577, 245] on input "Concept" at bounding box center [634, 235] width 275 height 30
click at [621, 229] on input "Concept" at bounding box center [634, 235] width 275 height 30
paste input "RETIRO /EMPLAYE CARGA"
type input "RETIRO /EMPLAYE CARGA"
click at [579, 273] on input "Unit" at bounding box center [563, 275] width 132 height 30
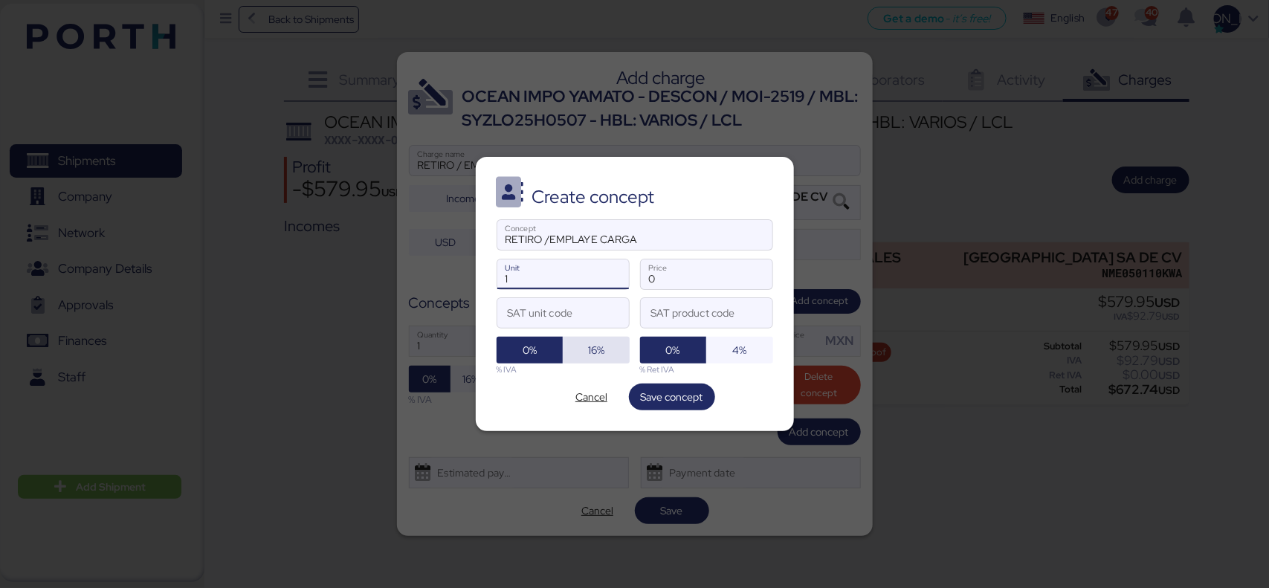
type input "1"
click at [597, 349] on span "16%" at bounding box center [596, 350] width 16 height 18
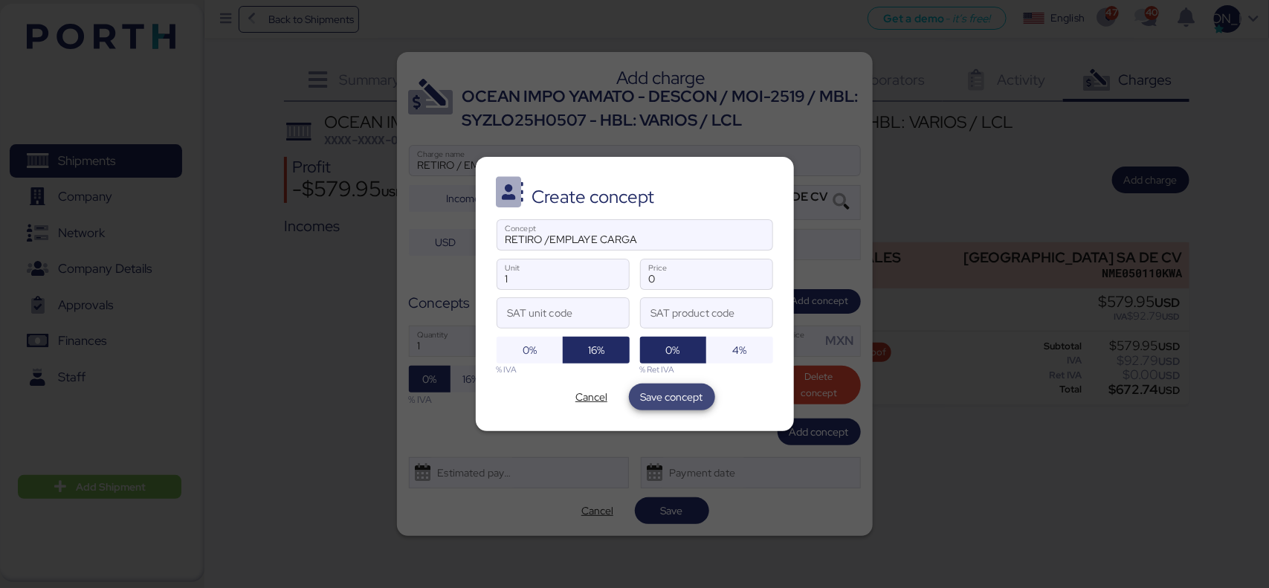
click at [669, 398] on span "Save concept" at bounding box center [672, 397] width 62 height 18
click at [663, 396] on span "Save concept" at bounding box center [672, 397] width 62 height 18
click at [690, 283] on input "0" at bounding box center [707, 275] width 132 height 30
drag, startPoint x: 685, startPoint y: 274, endPoint x: 521, endPoint y: 271, distance: 163.6
click at [521, 271] on div "RETIRO /EMPLAYE CARGA Concept 1 Unit 0 Price SAT unit code SAT product code 0% …" at bounding box center [635, 297] width 277 height 156
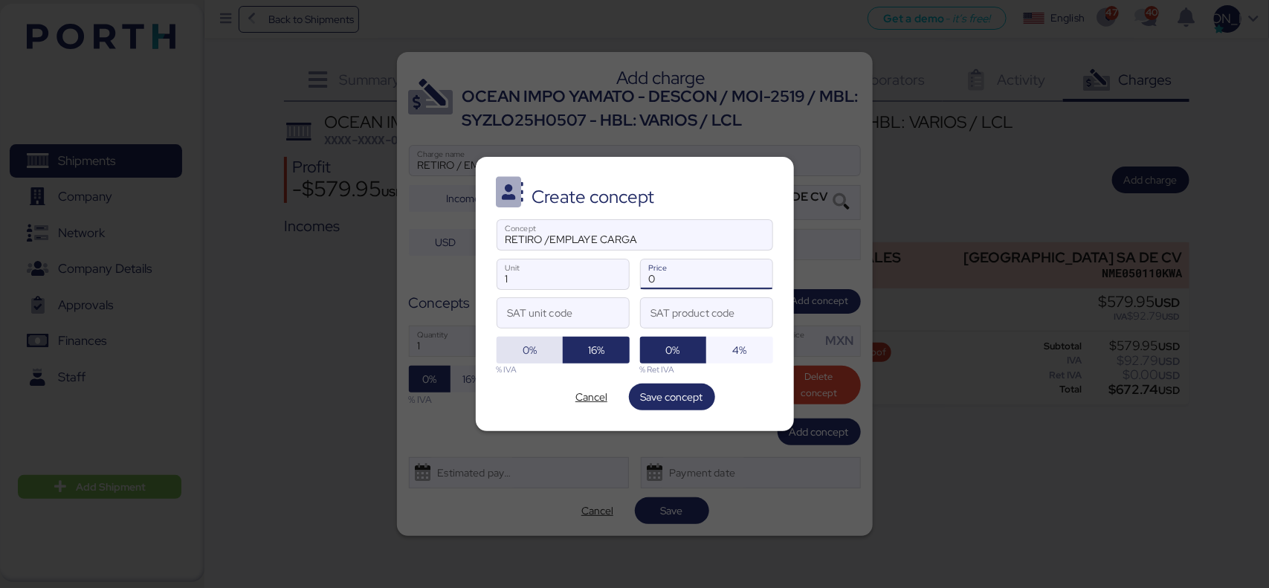
click at [528, 355] on span "0%" at bounding box center [530, 350] width 14 height 18
click at [593, 335] on div "RETIRO /EMPLAYE CARGA Concept 1 Unit 0 Price SAT unit code SAT product code 0% …" at bounding box center [635, 297] width 277 height 156
click at [585, 347] on span "16%" at bounding box center [596, 350] width 43 height 21
click at [558, 246] on input "RETIRO /EMPLAYE CARGA" at bounding box center [634, 235] width 275 height 30
type input "RETIRO / EMPLAYE CARGA"
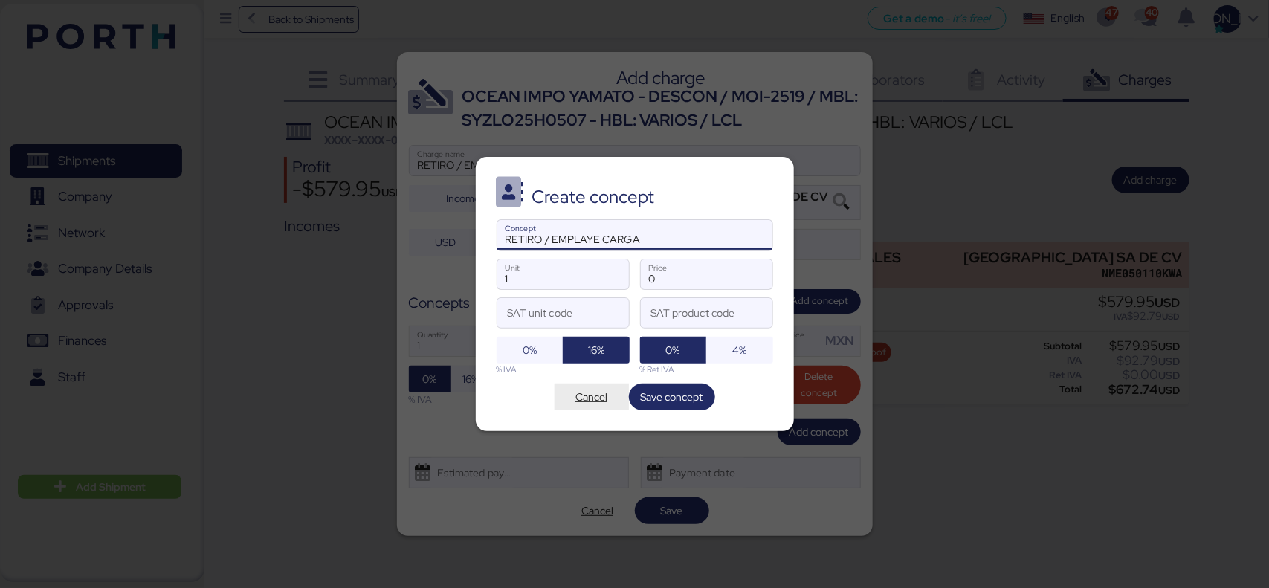
click at [596, 396] on span "Cancel" at bounding box center [592, 397] width 32 height 18
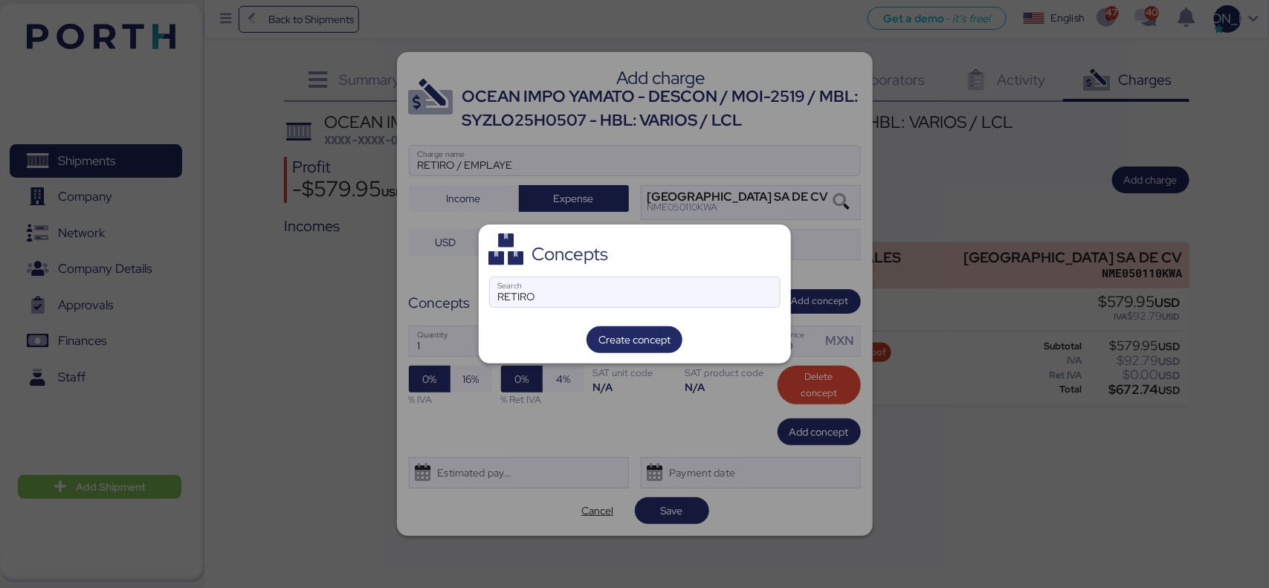
click at [529, 440] on div at bounding box center [634, 294] width 1269 height 588
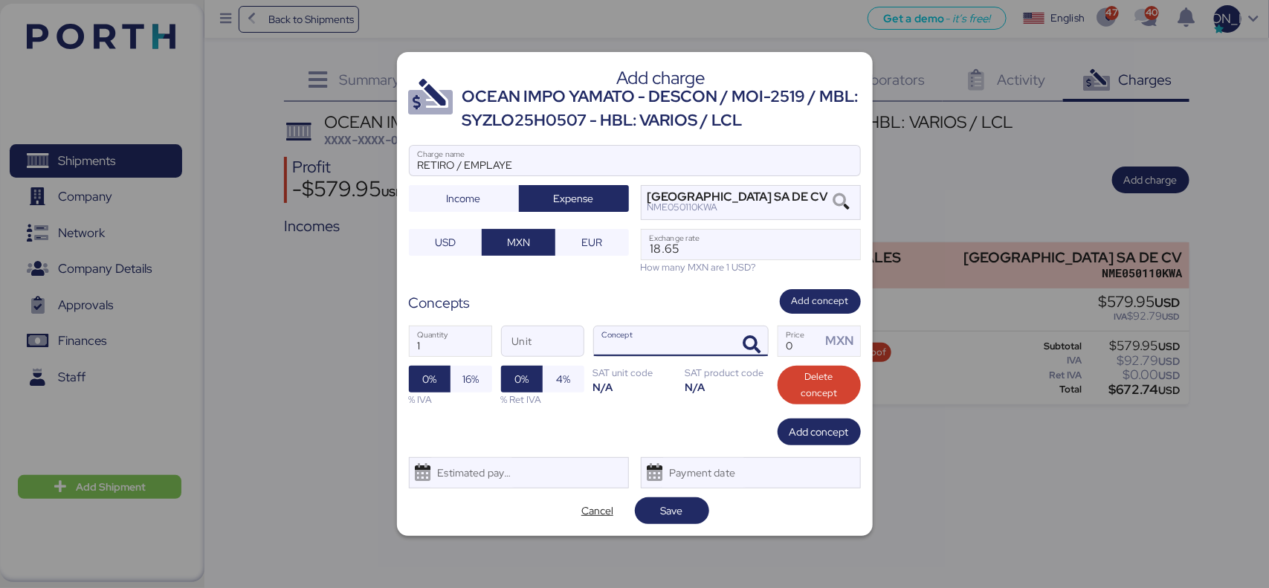
click at [640, 336] on input "Concept" at bounding box center [663, 341] width 138 height 30
type input "E"
type input "RETIRO"
click at [822, 436] on span "Add concept" at bounding box center [819, 432] width 59 height 18
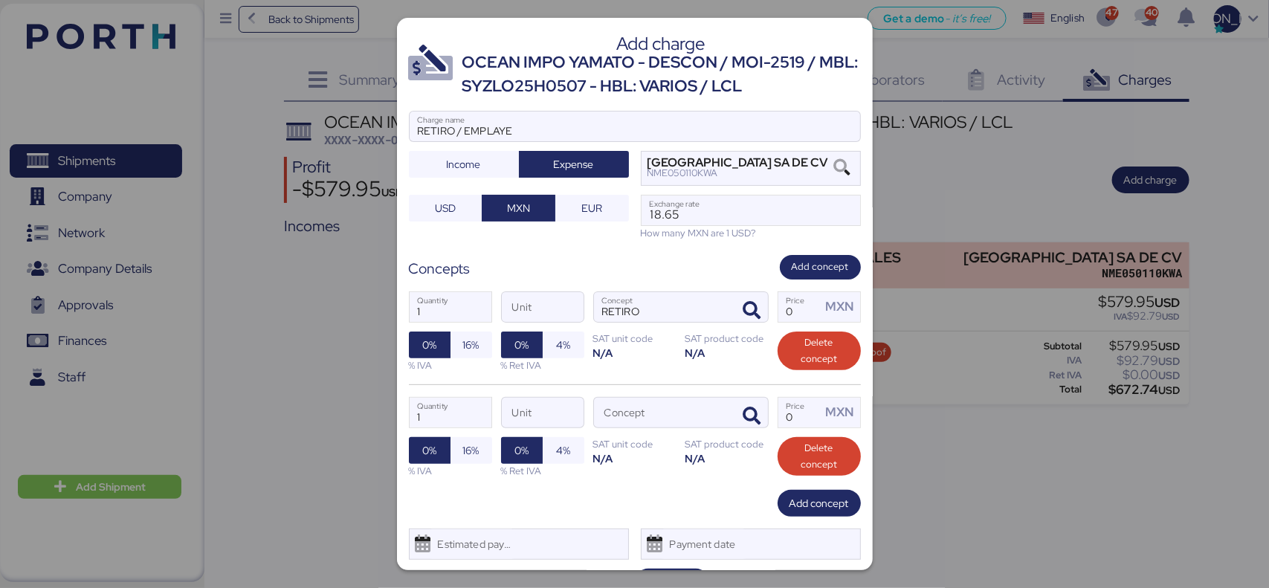
click at [819, 469] on span "Delete concept" at bounding box center [819, 456] width 59 height 33
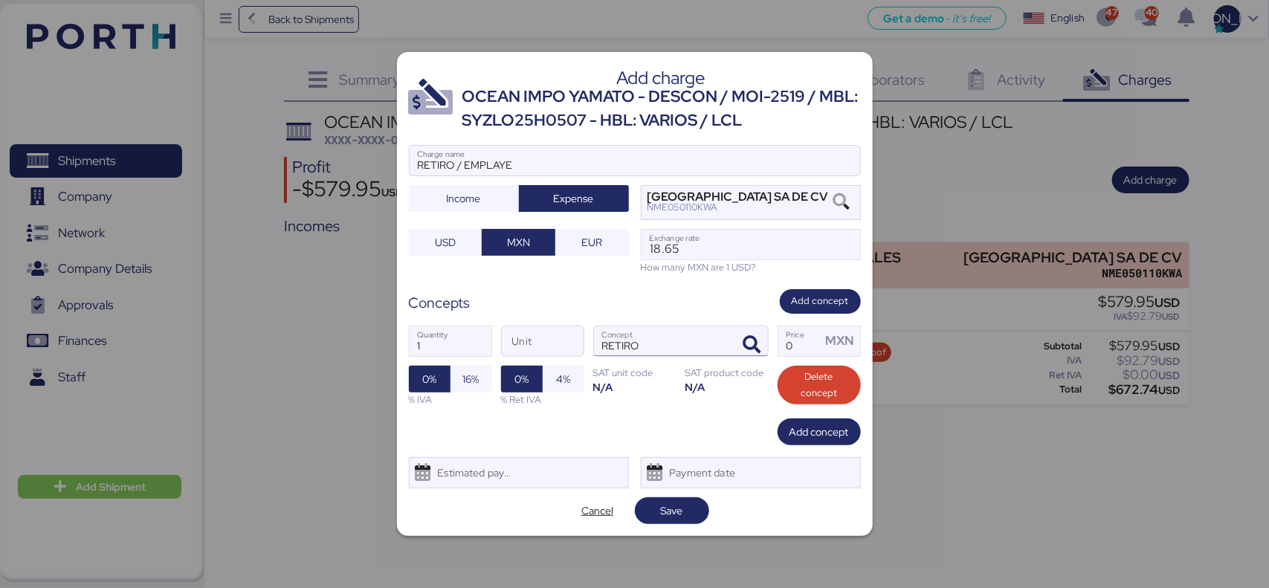
click at [697, 351] on input "RETIRO" at bounding box center [663, 341] width 138 height 30
click at [755, 339] on icon "button" at bounding box center [753, 345] width 18 height 18
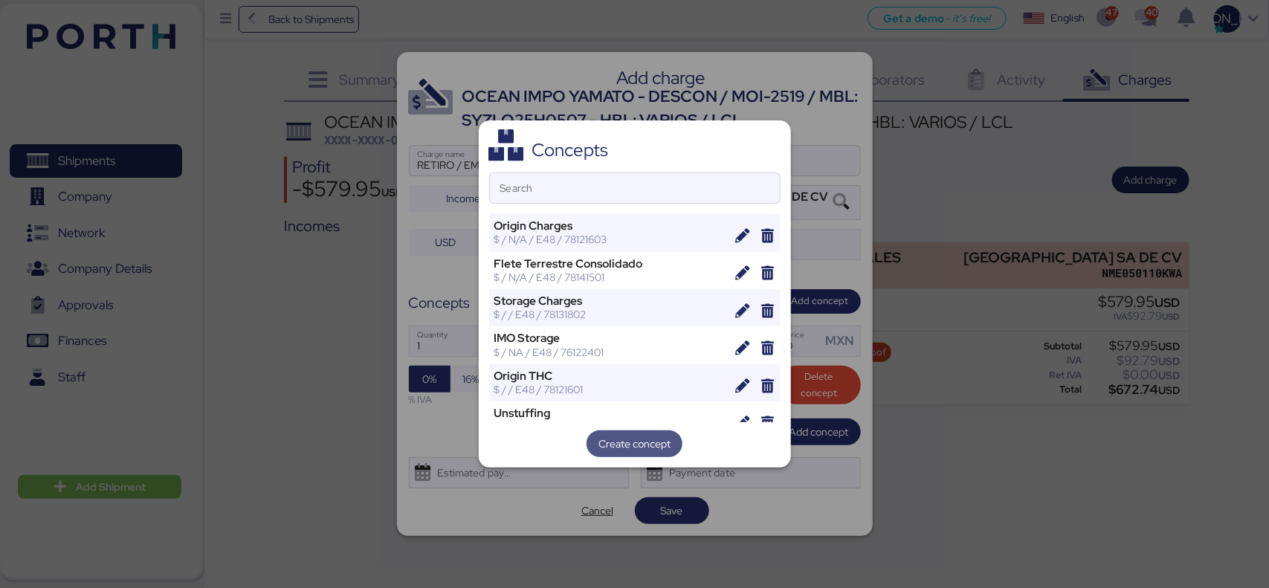
click at [610, 437] on span "Create concept" at bounding box center [635, 444] width 72 height 18
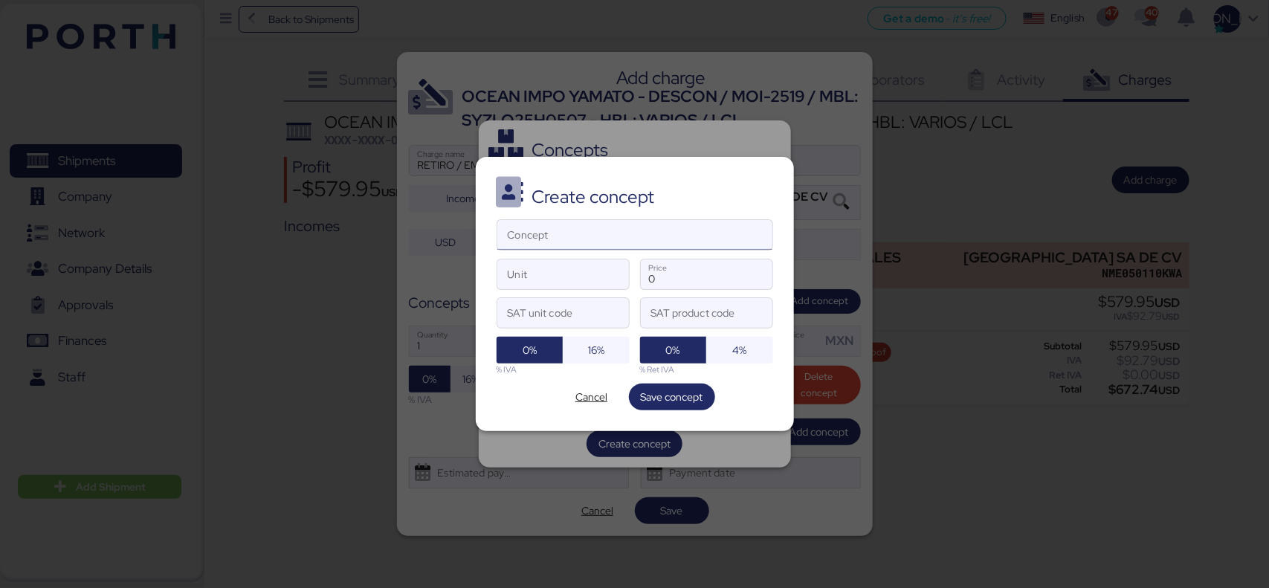
click at [584, 236] on input "Concept" at bounding box center [634, 235] width 275 height 30
click at [590, 384] on div "Create concept Concept Unit 0 Price SAT unit code SAT product code 0% 16% % IVA…" at bounding box center [635, 294] width 318 height 274
click at [590, 394] on span "Cancel" at bounding box center [592, 397] width 32 height 18
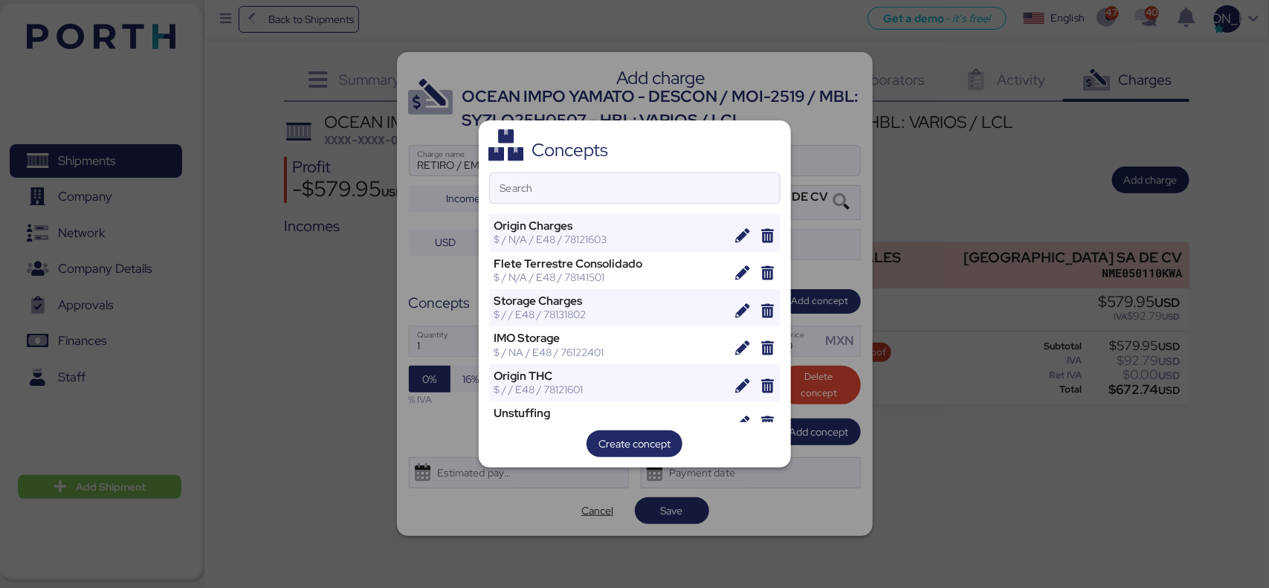
click at [801, 108] on div at bounding box center [634, 294] width 1269 height 588
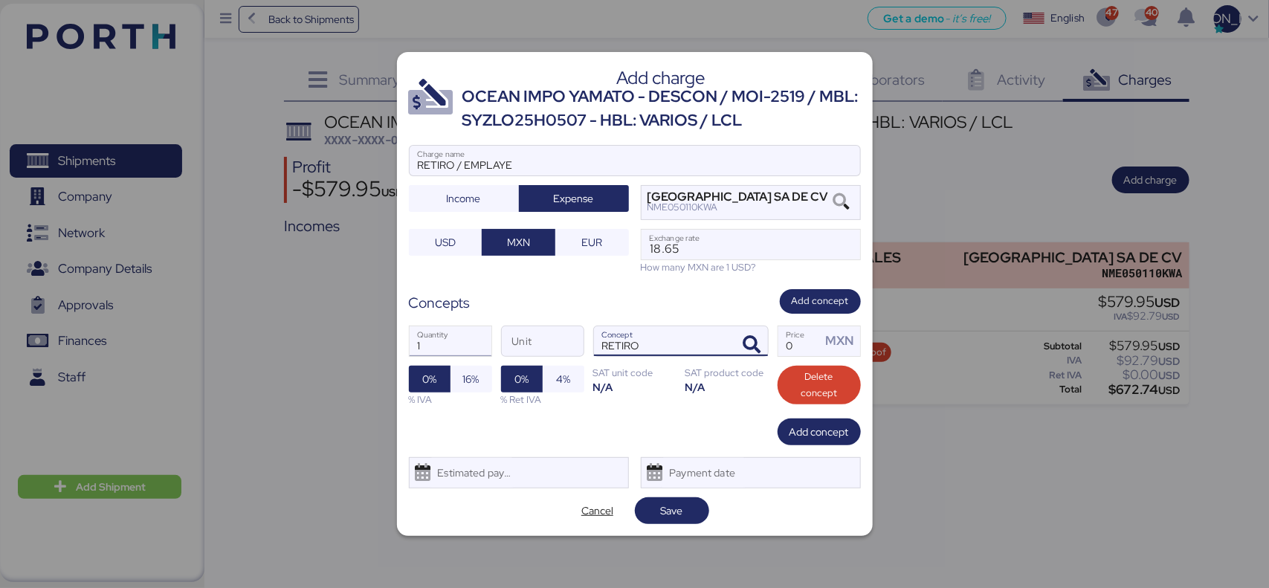
drag, startPoint x: 666, startPoint y: 347, endPoint x: 445, endPoint y: 341, distance: 221.7
click at [445, 341] on div "1 Quantity Unit RETIRO Concept 0 Price MXN 0% 16% % IVA 0% 4% % Ret IVA SAT uni…" at bounding box center [635, 366] width 452 height 105
click at [745, 348] on icon "button" at bounding box center [753, 345] width 18 height 18
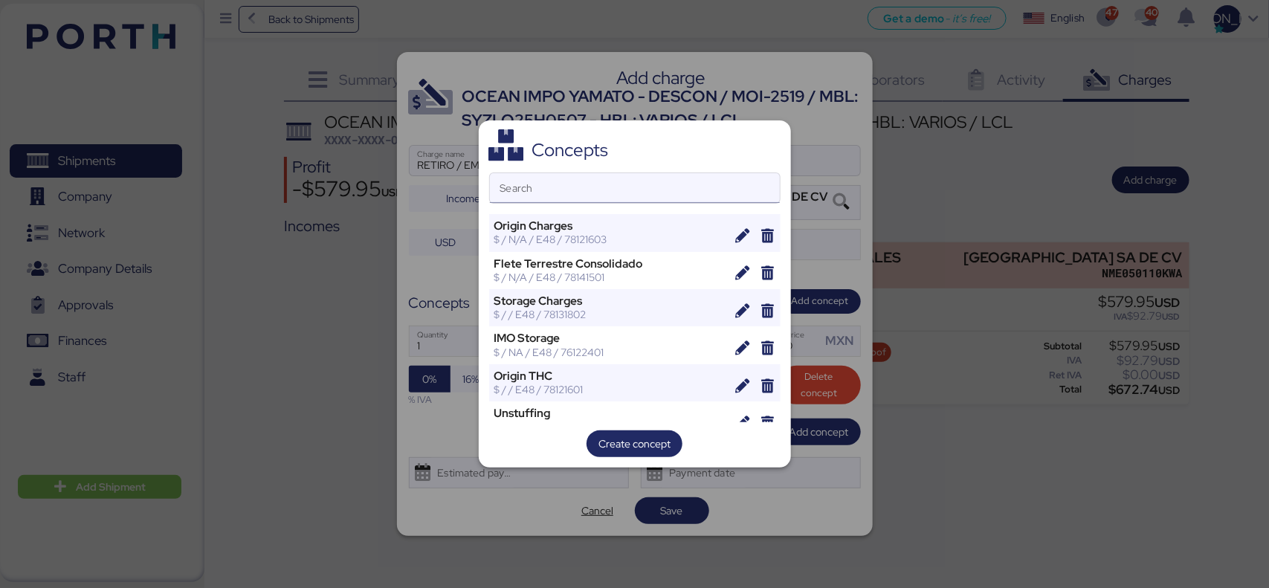
click at [567, 175] on input "Search" at bounding box center [635, 188] width 290 height 30
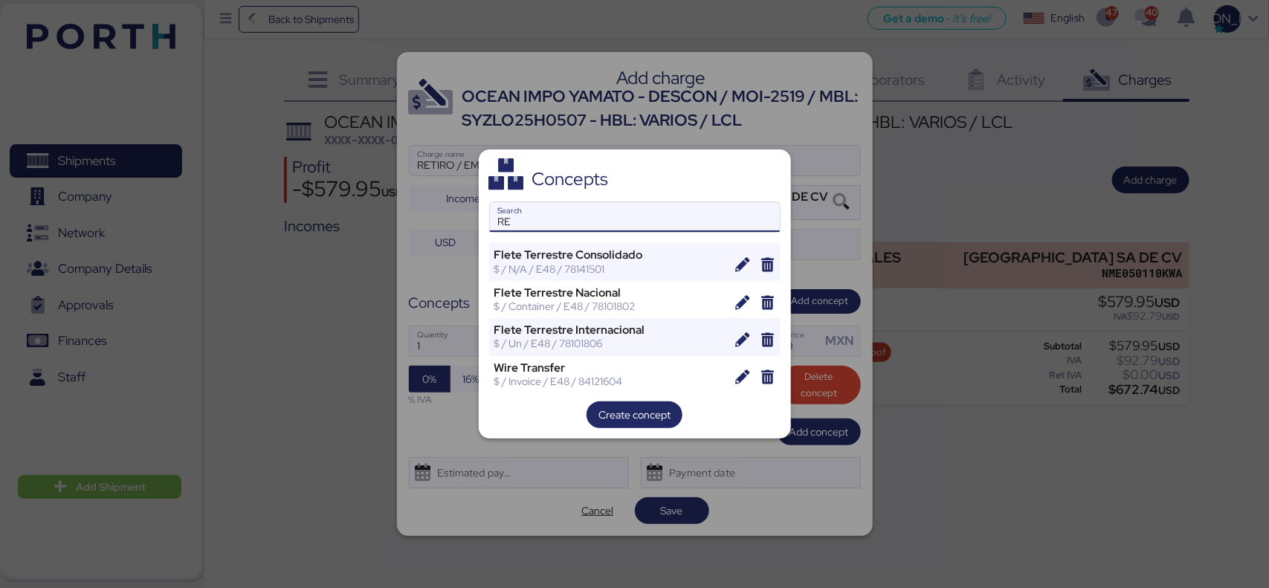
type input "R"
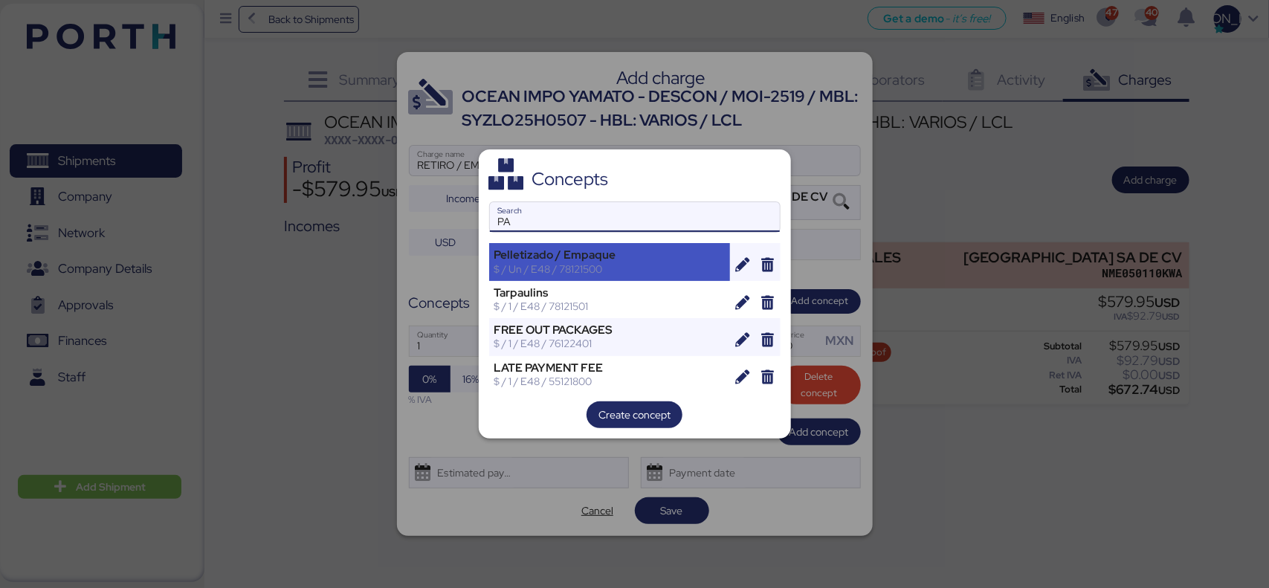
type input "PA"
click at [625, 268] on div "$ / Un / E48 / 78121500" at bounding box center [609, 268] width 231 height 13
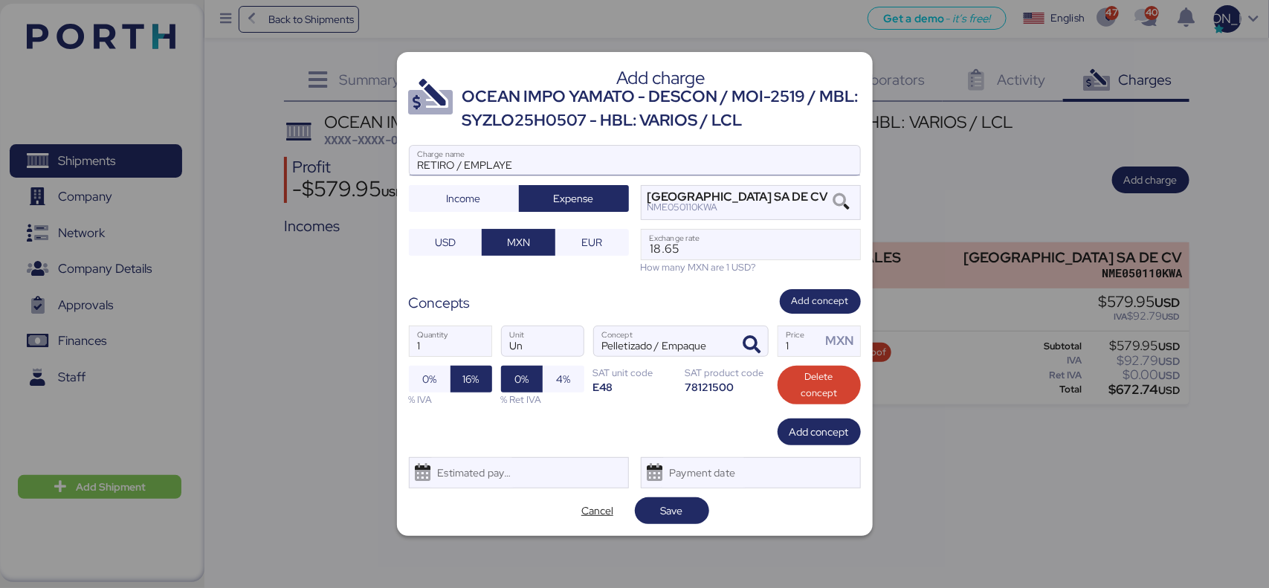
click at [539, 161] on input "RETIRO / EMPLAYE" at bounding box center [635, 161] width 451 height 30
drag, startPoint x: 790, startPoint y: 342, endPoint x: 797, endPoint y: 351, distance: 11.2
click at [792, 342] on input "1" at bounding box center [800, 341] width 43 height 30
type input "1"
type input "4155"
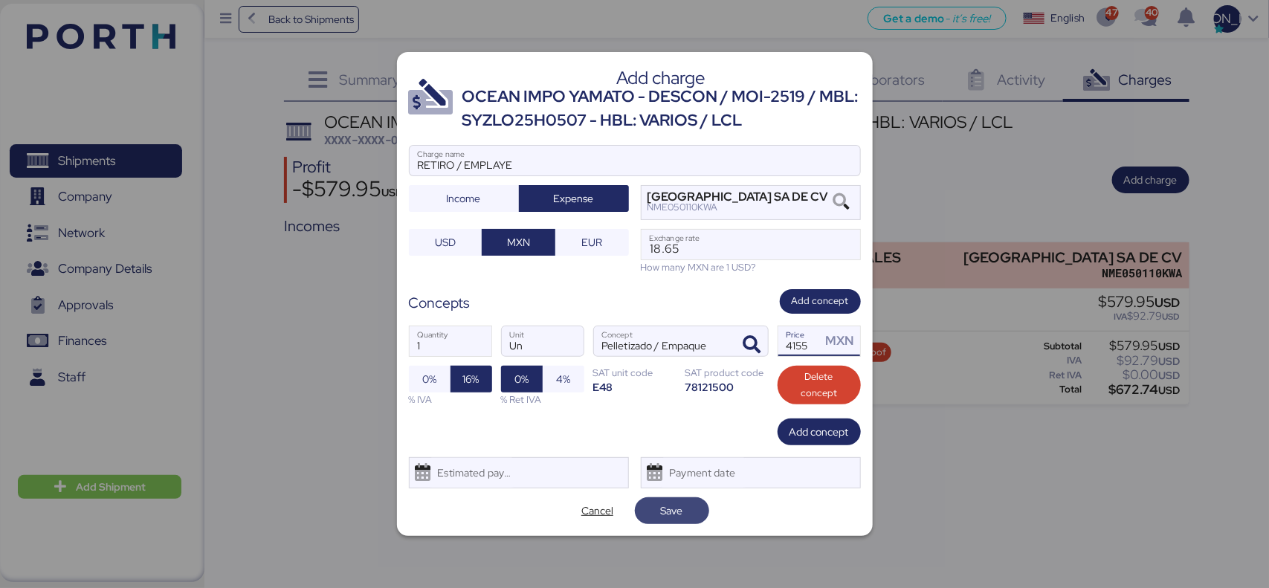
click at [684, 511] on span "Save" at bounding box center [672, 510] width 51 height 21
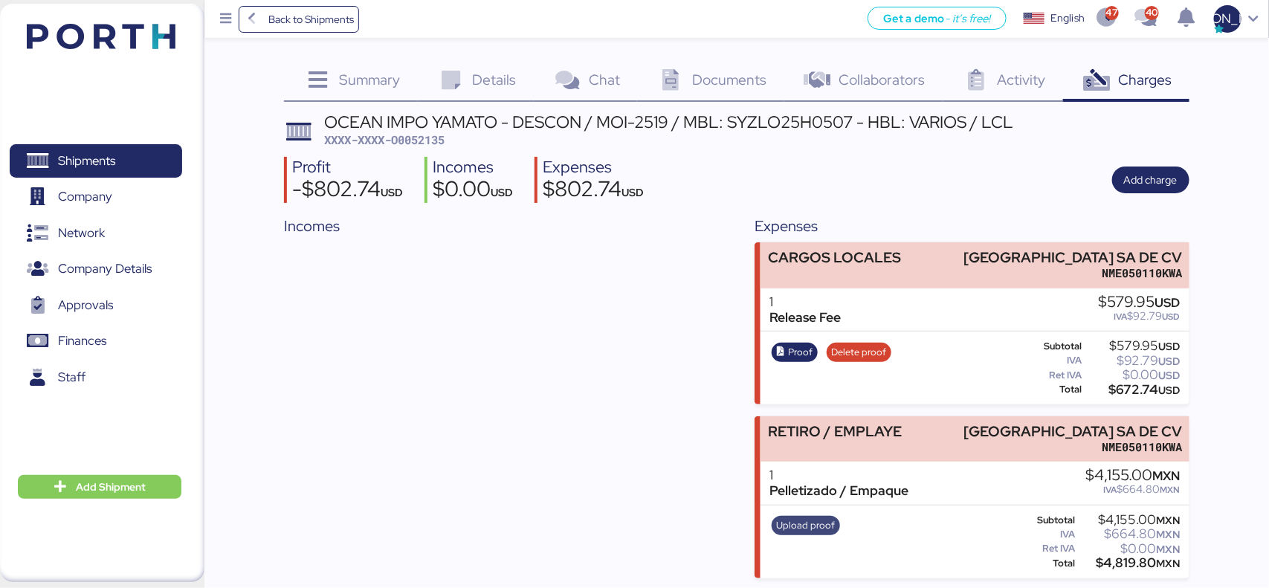
click at [807, 529] on span "Upload proof" at bounding box center [805, 526] width 59 height 16
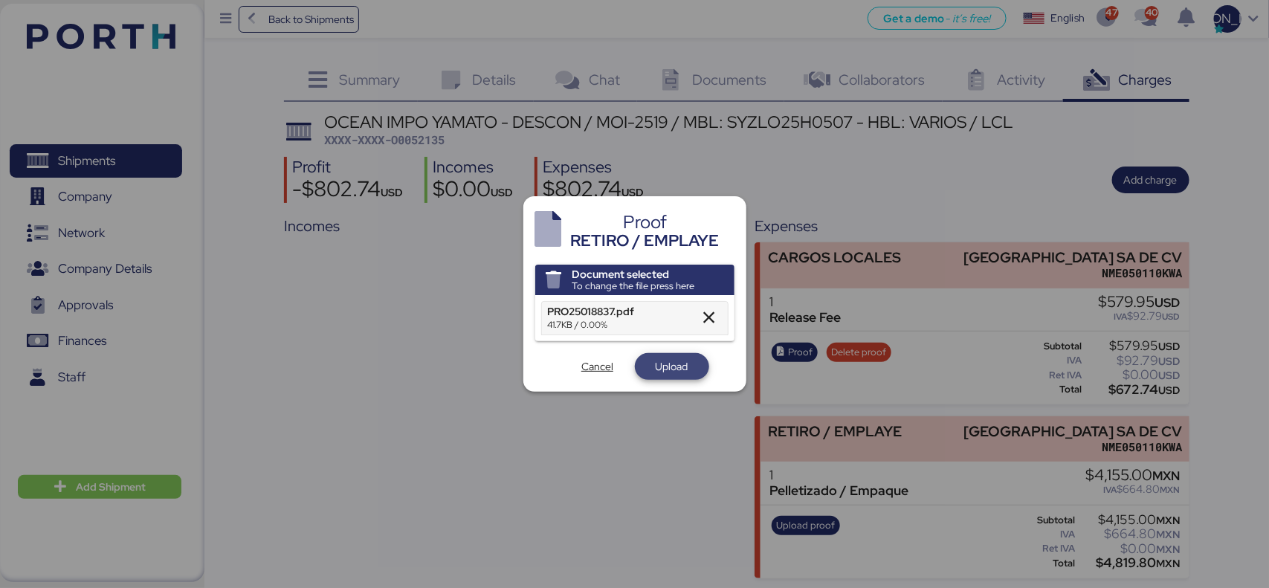
click at [680, 366] on span "Upload" at bounding box center [672, 367] width 33 height 18
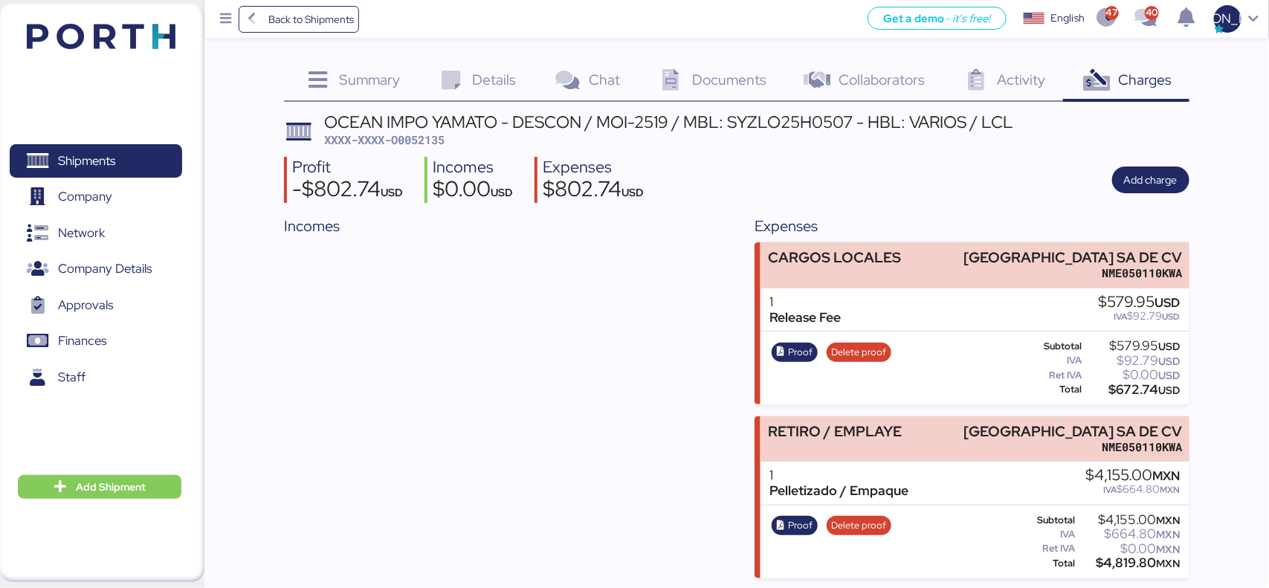
click at [1034, 322] on div "1 Release Fee $579.95 USD IVA $92.79 USD" at bounding box center [975, 311] width 428 height 44
